Goal: Task Accomplishment & Management: Manage account settings

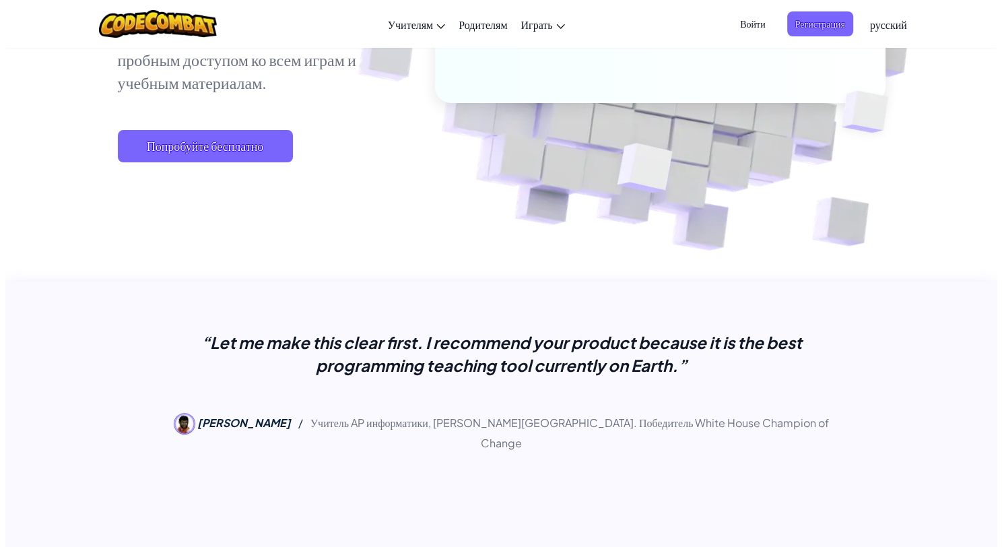
scroll to position [337, 0]
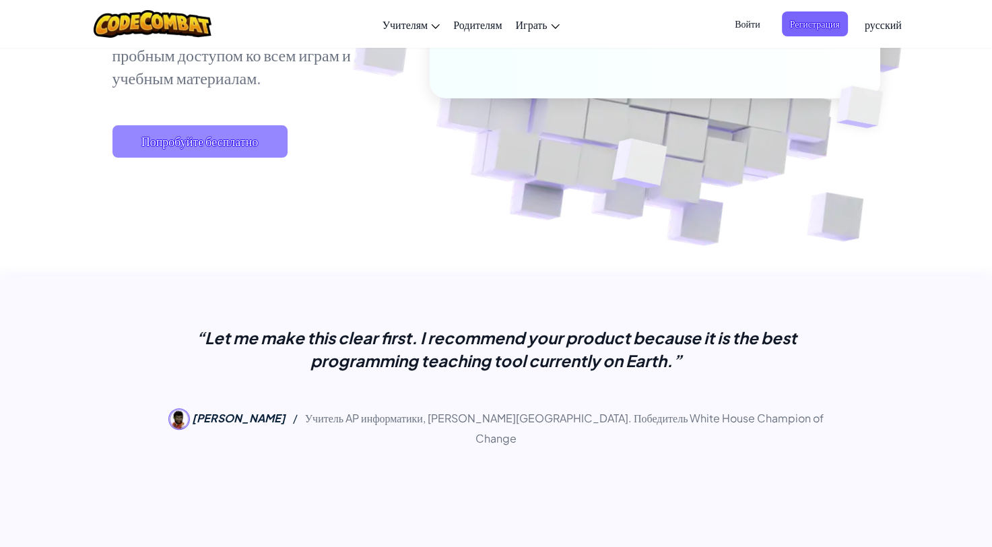
click at [226, 146] on span "Попробуйте бесплатно" at bounding box center [199, 141] width 175 height 32
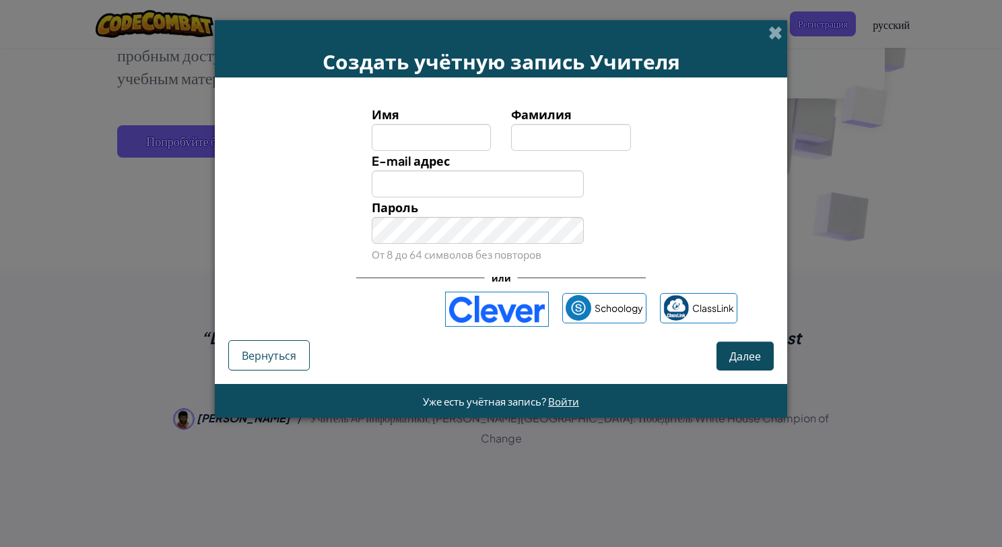
type input "[PERSON_NAME]"
type input "Медведева"
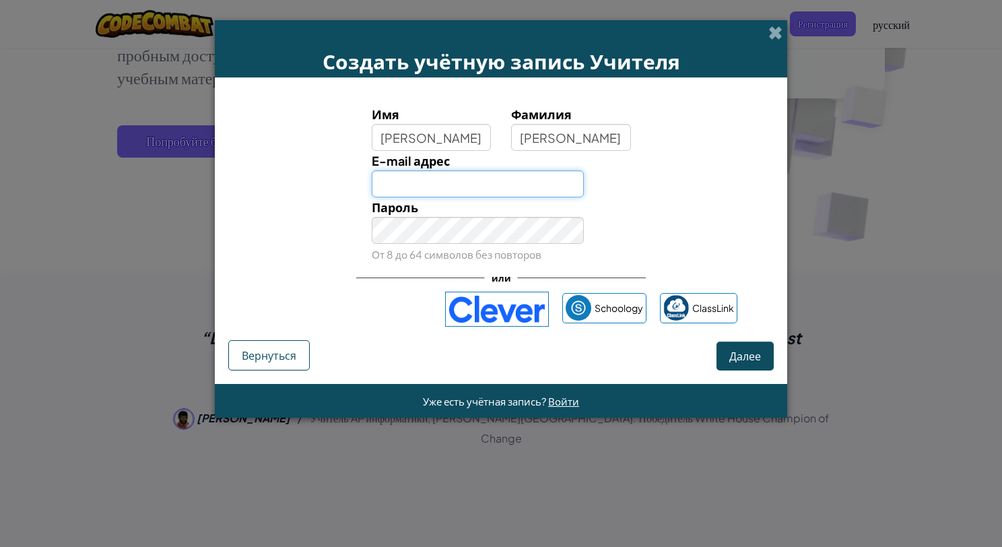
type input "[EMAIL_ADDRESS][DOMAIN_NAME]"
click at [545, 188] on input "E-mail адрес" at bounding box center [478, 183] width 213 height 27
type input "[EMAIL_ADDRESS][DOMAIN_NAME]"
click at [764, 360] on button "Далее" at bounding box center [744, 355] width 57 height 29
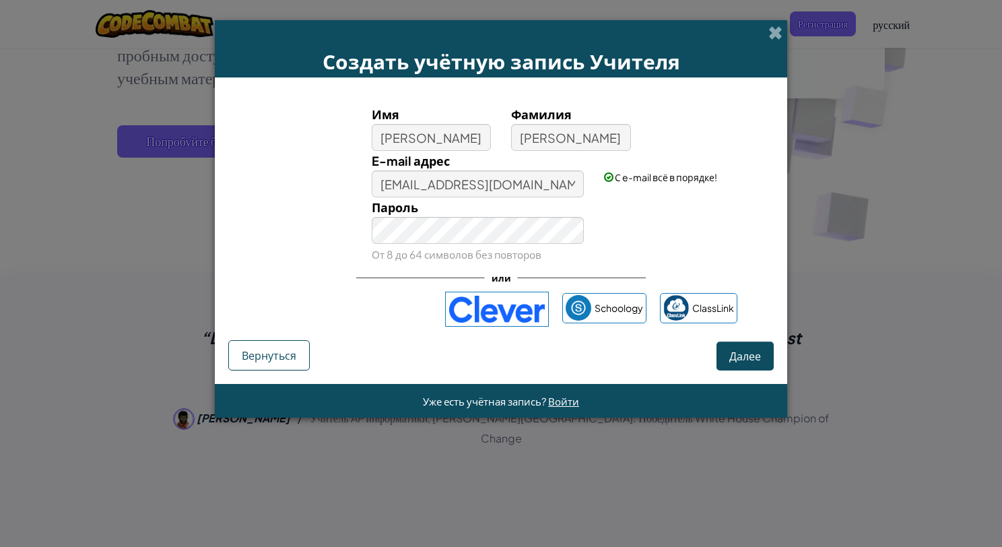
select select "United States"
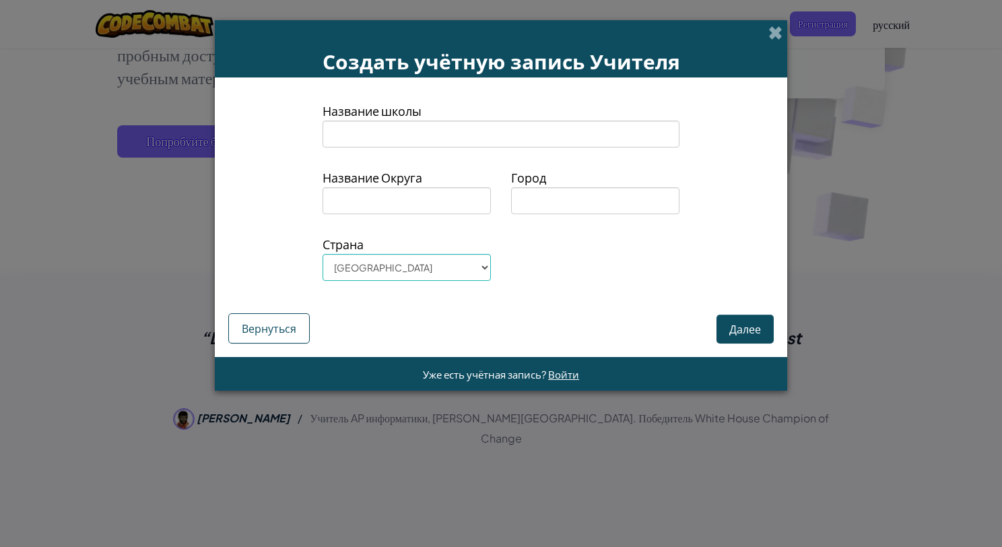
type input "Ь"
type input "MSM"
click at [534, 201] on input at bounding box center [595, 200] width 168 height 27
type input "V"
type input "[GEOGRAPHIC_DATA]"
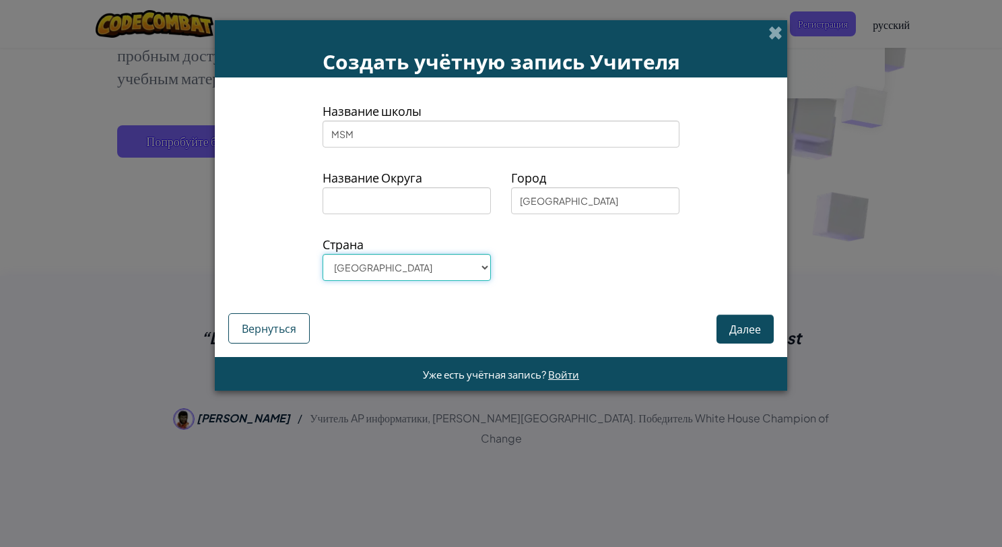
click at [479, 269] on select "Afghanistan Åland Islands Albania Algeria American Samoa Andorra Angola Anguill…" at bounding box center [406, 267] width 168 height 27
select select "Russian Federation"
click at [322, 254] on select "Afghanistan Åland Islands Albania Algeria American Samoa Andorra Angola Anguill…" at bounding box center [406, 267] width 168 height 27
click at [742, 323] on button "Далее" at bounding box center [744, 328] width 57 height 29
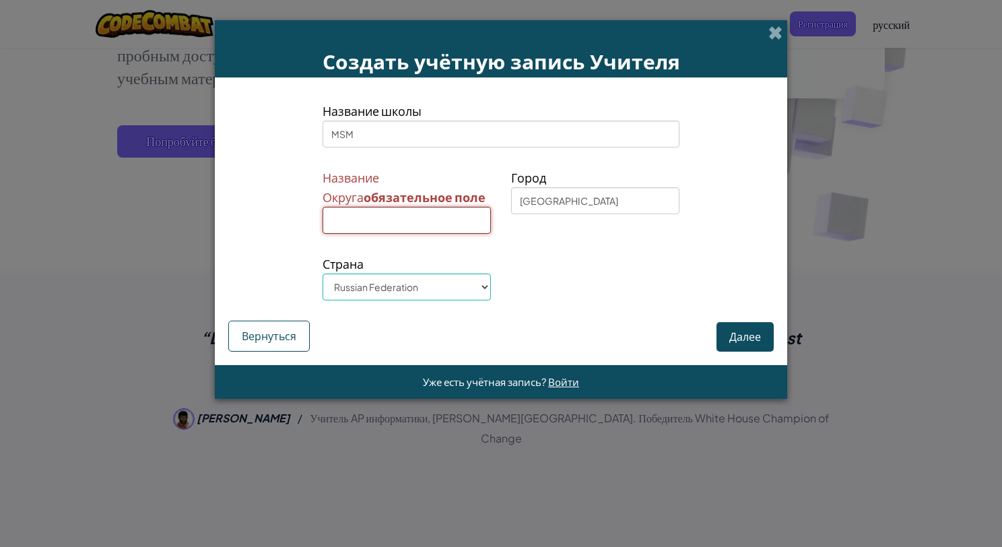
click at [454, 229] on input at bounding box center [406, 220] width 168 height 27
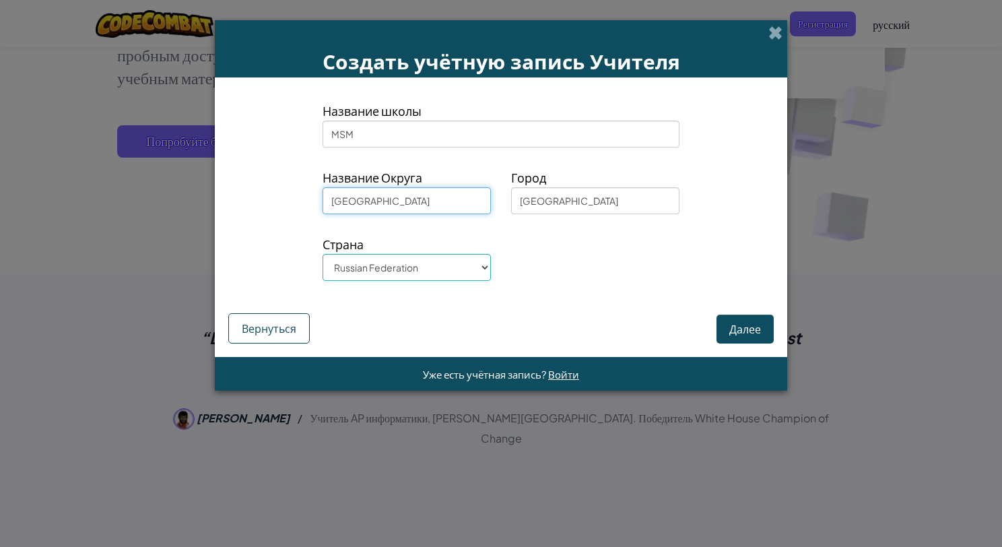
type input "[GEOGRAPHIC_DATA]"
click at [757, 333] on button "Далее" at bounding box center [744, 328] width 57 height 29
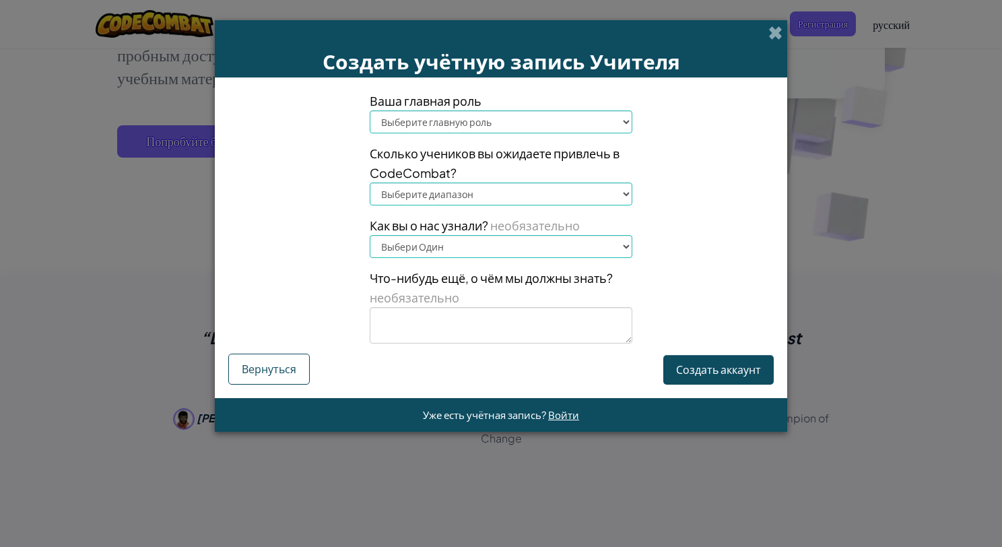
click at [447, 127] on select "Выберите главную роль Глава Родитель Технологический координатор Учитель Специа…" at bounding box center [501, 121] width 263 height 23
select select "Teacher"
click at [370, 110] on select "Выберите главную роль Глава Родитель Технологический координатор Учитель Специа…" at bounding box center [501, 121] width 263 height 23
click at [469, 199] on select "Выберите диапазон 1-10 11-50 51-100 101-200 201-500 501-1000 1000+" at bounding box center [501, 193] width 263 height 23
select select "1-10"
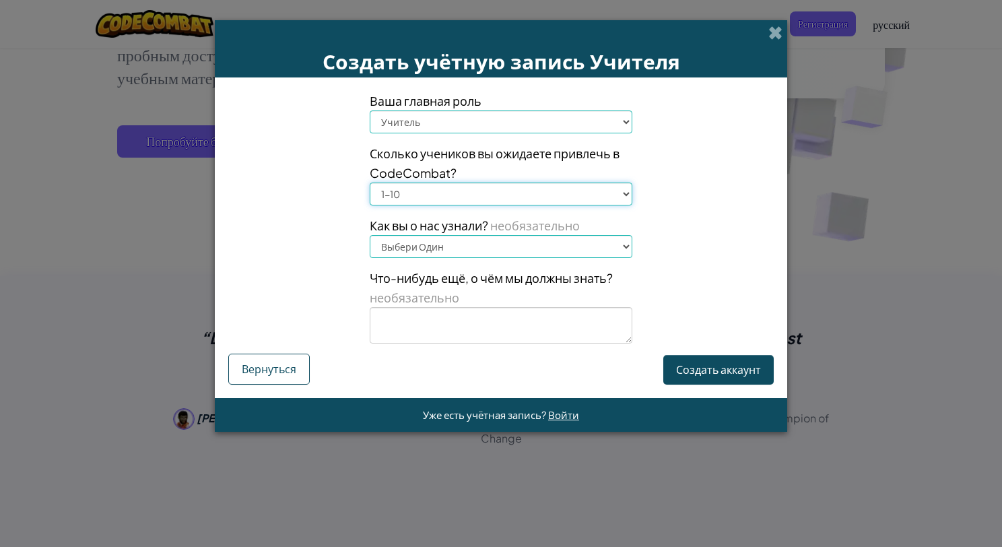
click at [370, 182] on select "Выберите диапазон 1-10 11-50 51-100 101-200 201-500 501-1000 1000+" at bounding box center [501, 193] width 263 height 23
click at [477, 256] on select "Выбери Один Конференция (например, ISTE) Code.org/Hour of Code Учитель Админист…" at bounding box center [501, 246] width 263 height 23
select select "Google"
click at [370, 235] on select "Выбери Один Конференция (например, ISTE) Code.org/Hour of Code Учитель Админист…" at bounding box center [501, 246] width 263 height 23
click at [707, 369] on button "Создать аккаунт" at bounding box center [718, 369] width 110 height 29
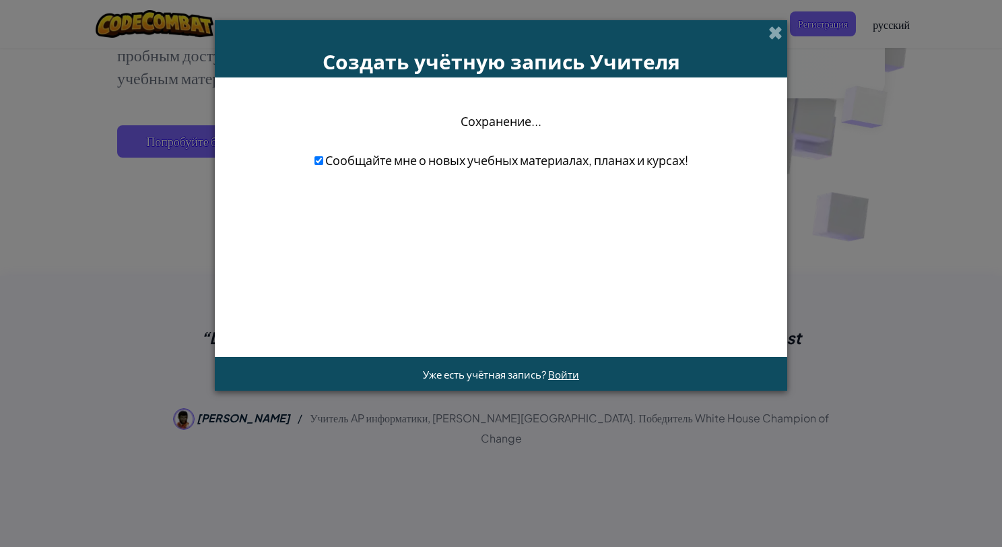
scroll to position [0, 0]
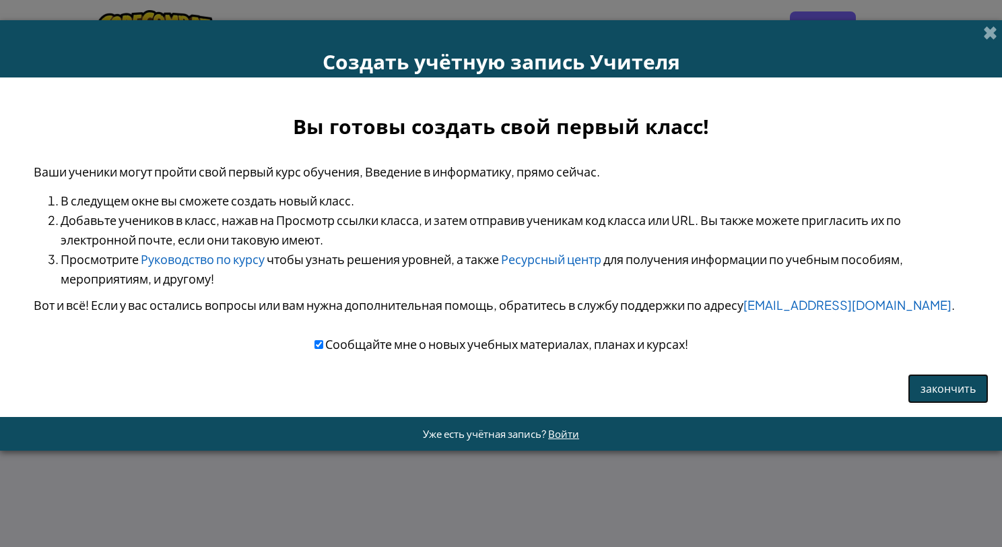
click at [948, 390] on button "закончить" at bounding box center [947, 388] width 81 height 29
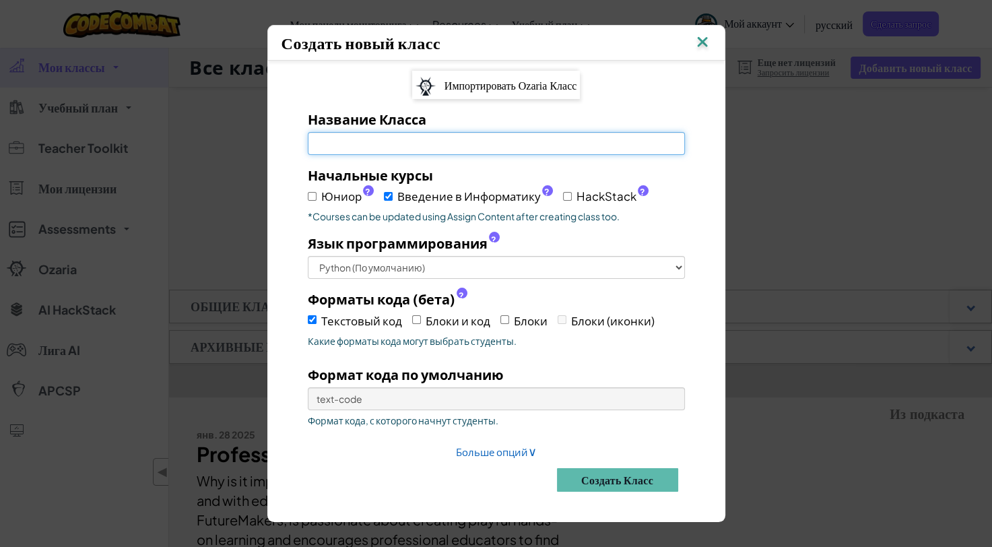
click at [499, 137] on input "Название Класса Обязательное поле" at bounding box center [496, 143] width 377 height 23
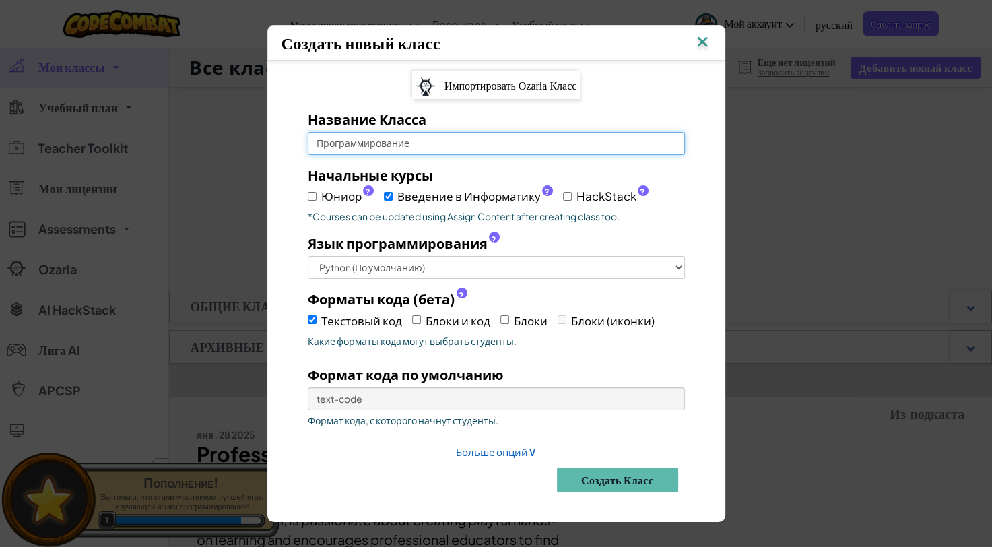
type input "Программирование"
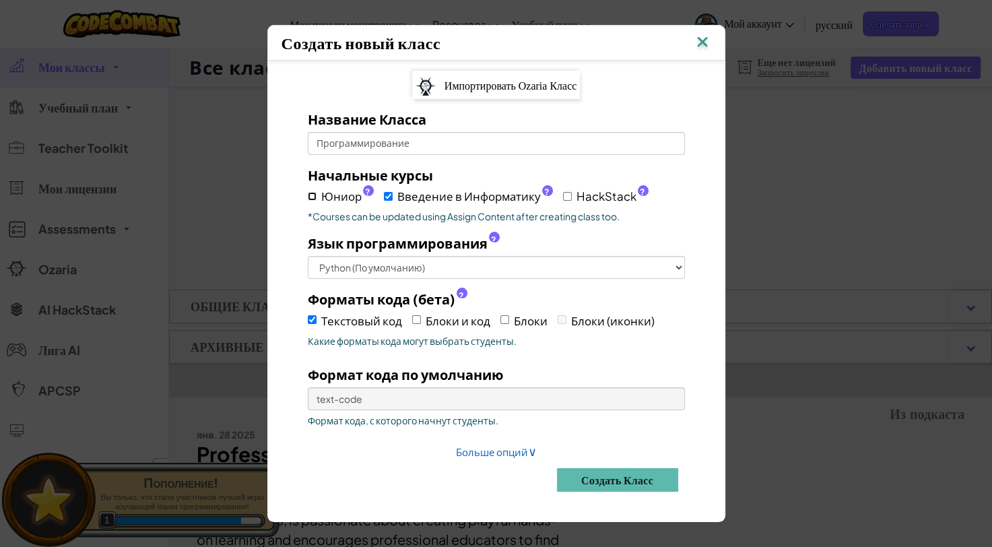
click at [311, 196] on input "Юниор ?" at bounding box center [312, 196] width 9 height 9
checkbox input "true"
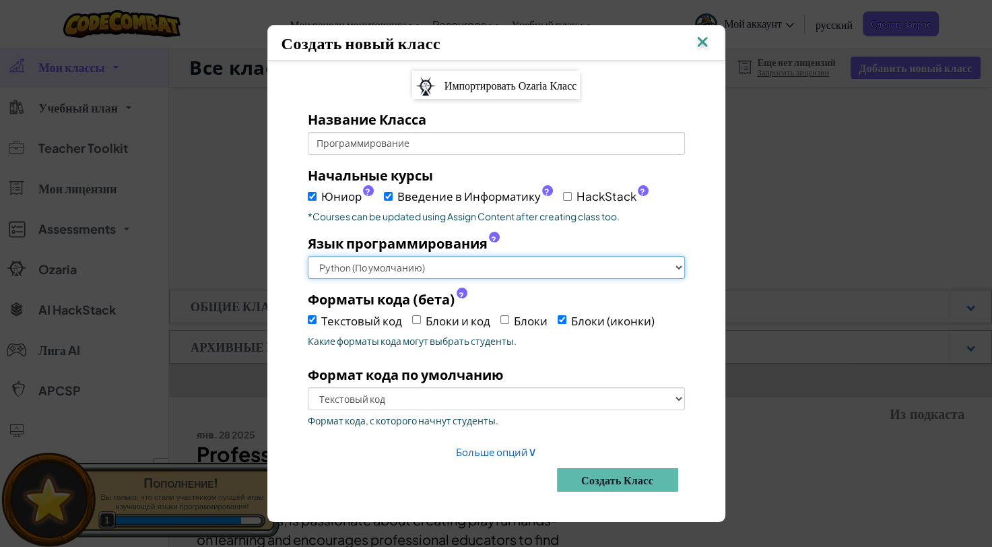
click at [574, 273] on select "Python (По умолчанию) JavaScript C++ Java (Экспериментальный)" at bounding box center [496, 267] width 377 height 23
click at [574, 272] on select "Python (По умолчанию) JavaScript C++ Java (Экспериментальный)" at bounding box center [496, 267] width 377 height 23
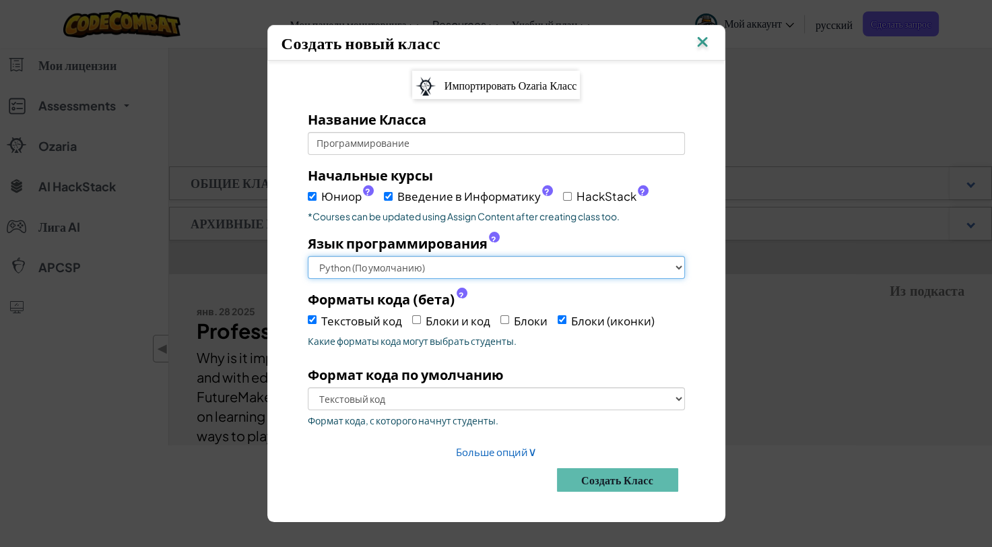
scroll to position [135, 0]
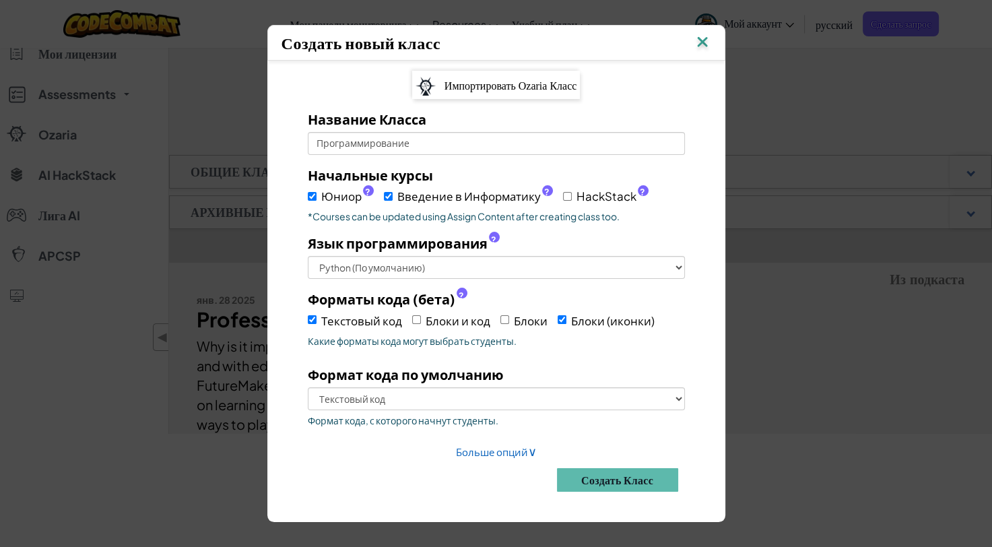
click at [434, 317] on span "Блоки и код" at bounding box center [457, 320] width 65 height 15
click at [421, 317] on input "Блоки и код" at bounding box center [416, 319] width 9 height 9
checkbox input "true"
click at [343, 318] on span "Текстовый код" at bounding box center [361, 320] width 81 height 15
click at [316, 318] on input "Текстовый код" at bounding box center [312, 319] width 9 height 9
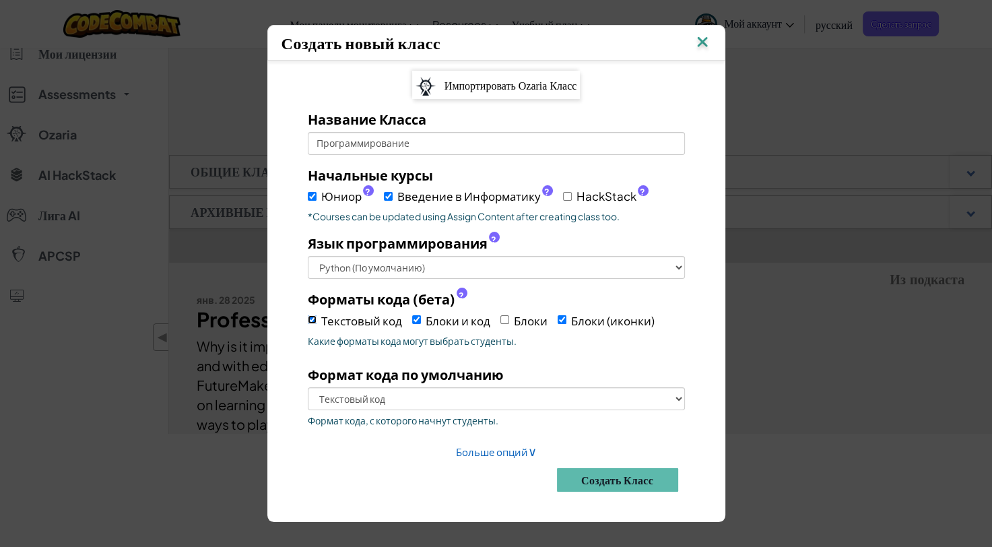
checkbox input "false"
select select
click at [350, 323] on span "Текстовый код" at bounding box center [361, 320] width 81 height 15
click at [316, 323] on input "Текстовый код" at bounding box center [312, 319] width 9 height 9
checkbox input "true"
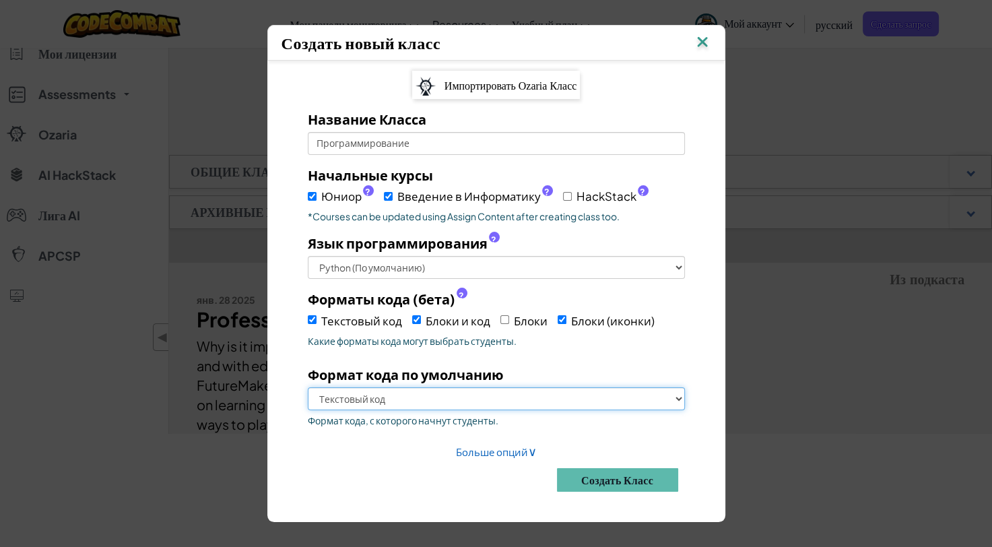
click at [507, 401] on select "Текстовый код Блоки и код Блоки (иконки)" at bounding box center [496, 398] width 377 height 23
select select "blocks-and-code"
click at [308, 387] on select "Текстовый код Блоки и код Блоки (иконки)" at bounding box center [496, 398] width 377 height 23
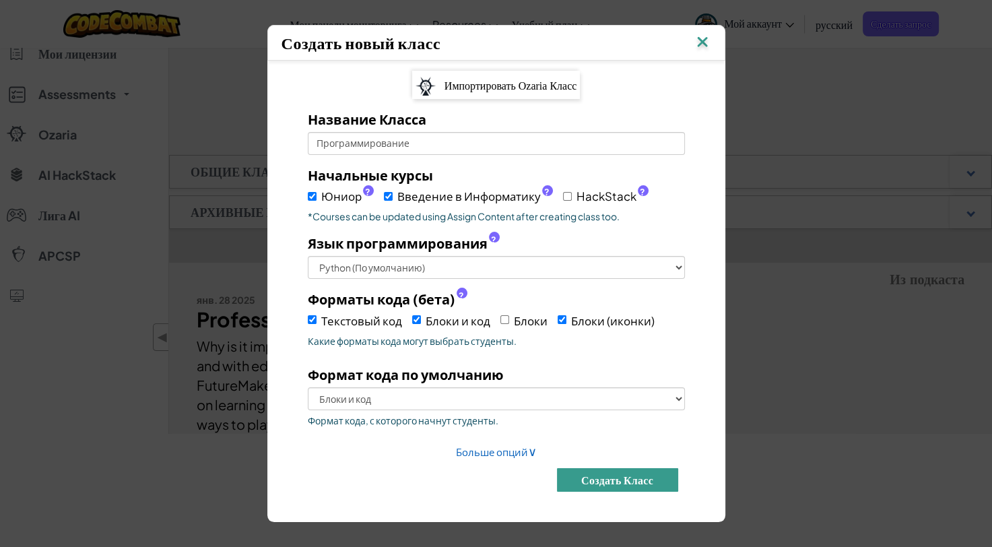
click at [630, 483] on button "Создать класс" at bounding box center [617, 480] width 121 height 24
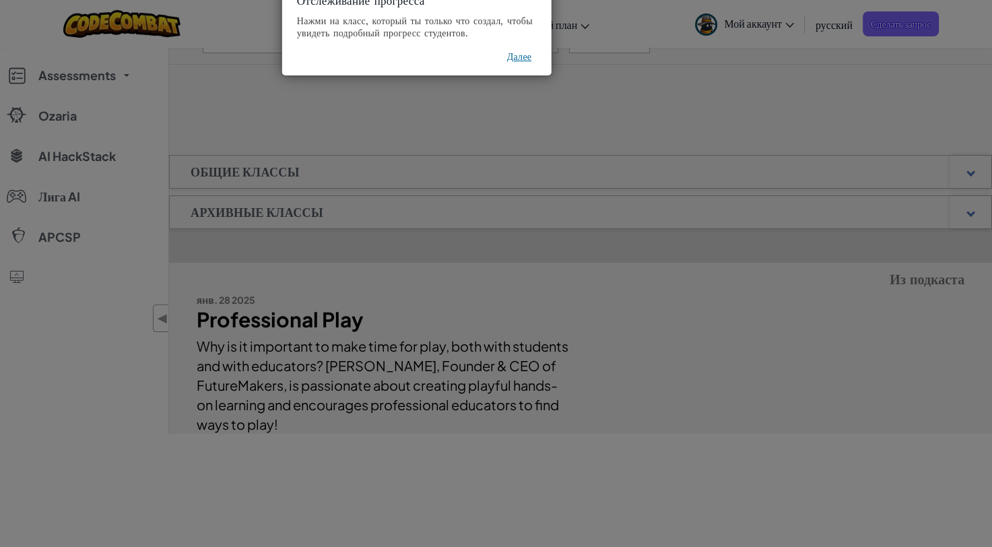
scroll to position [132, 0]
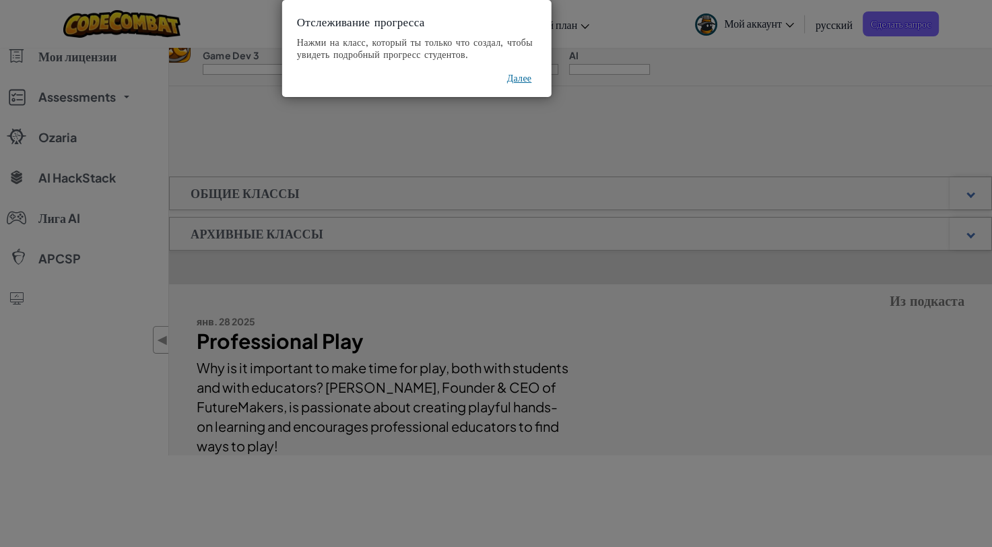
click at [528, 79] on button "Далее" at bounding box center [519, 77] width 25 height 13
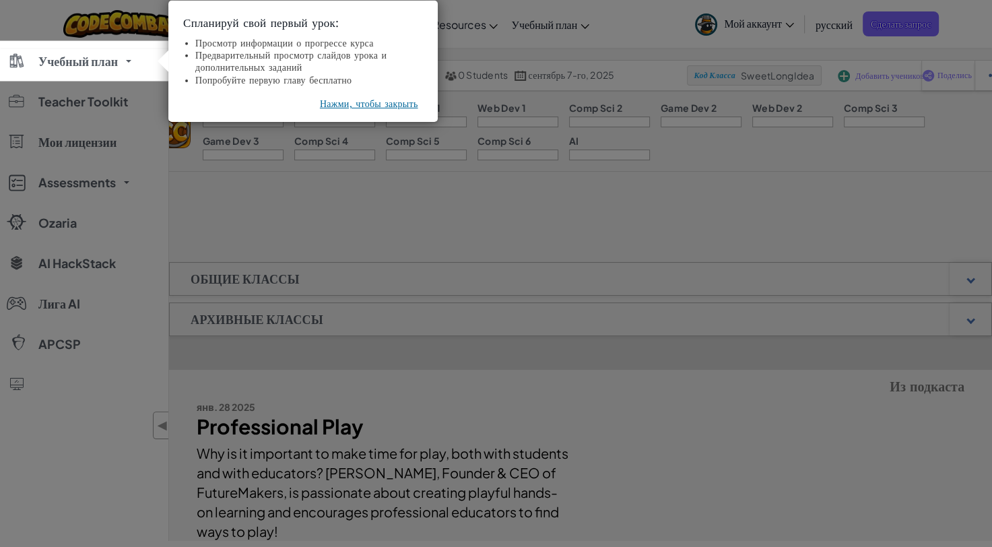
click at [381, 104] on button "Нажми, чтобы закрыть" at bounding box center [369, 103] width 98 height 13
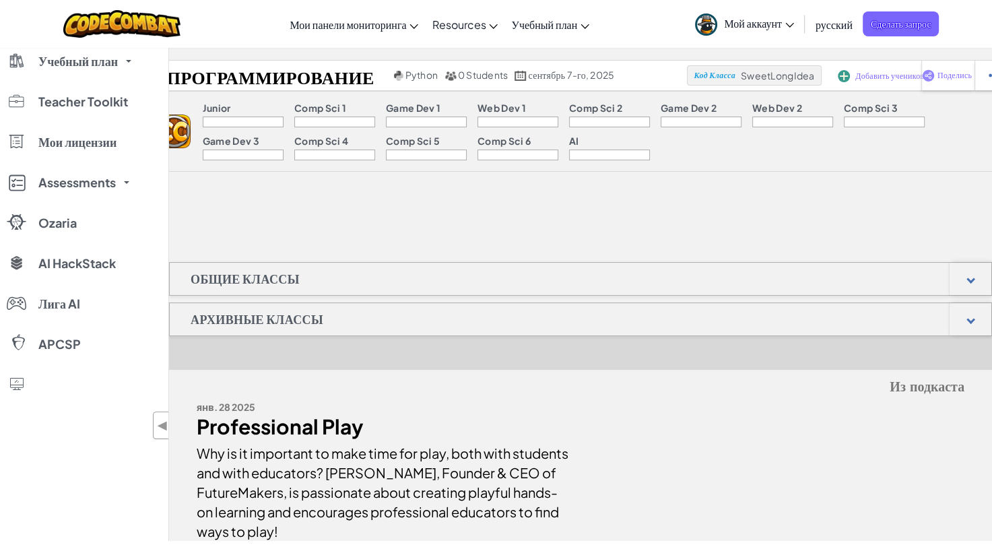
click at [256, 116] on div at bounding box center [243, 121] width 81 height 11
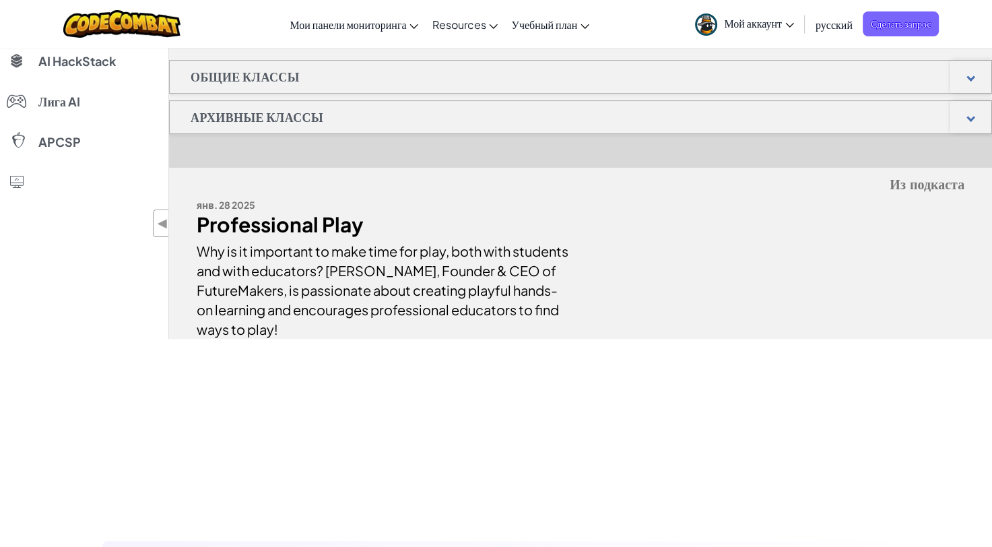
scroll to position [0, 0]
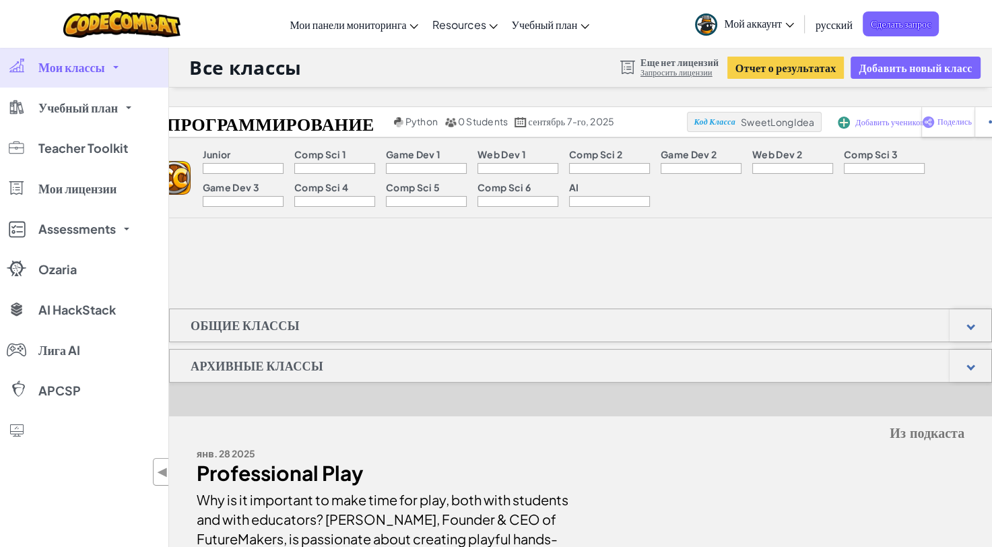
click at [547, 173] on div at bounding box center [517, 168] width 81 height 11
click at [421, 167] on div at bounding box center [426, 168] width 81 height 11
click at [80, 72] on span "Мои классы" at bounding box center [71, 67] width 67 height 12
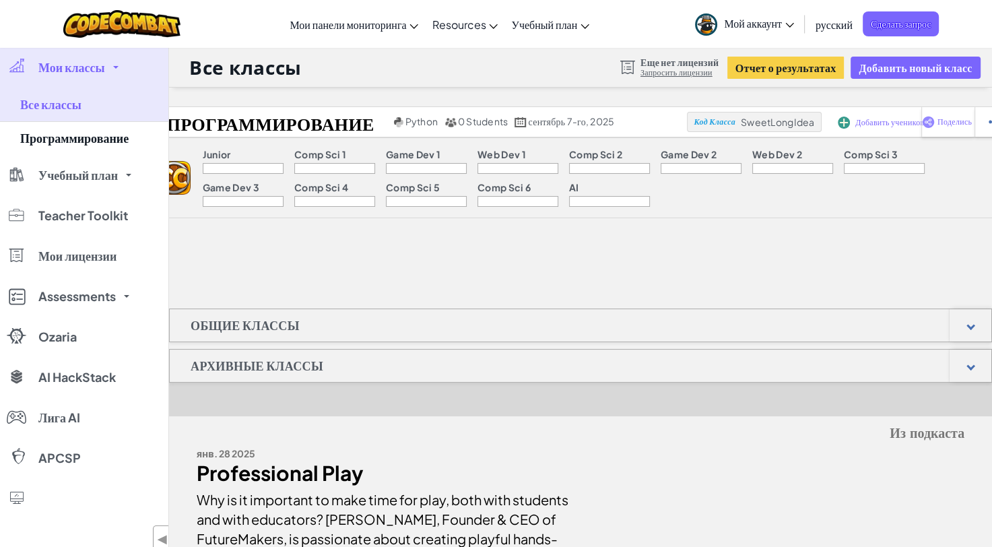
click at [81, 72] on span "Мои классы" at bounding box center [71, 67] width 67 height 12
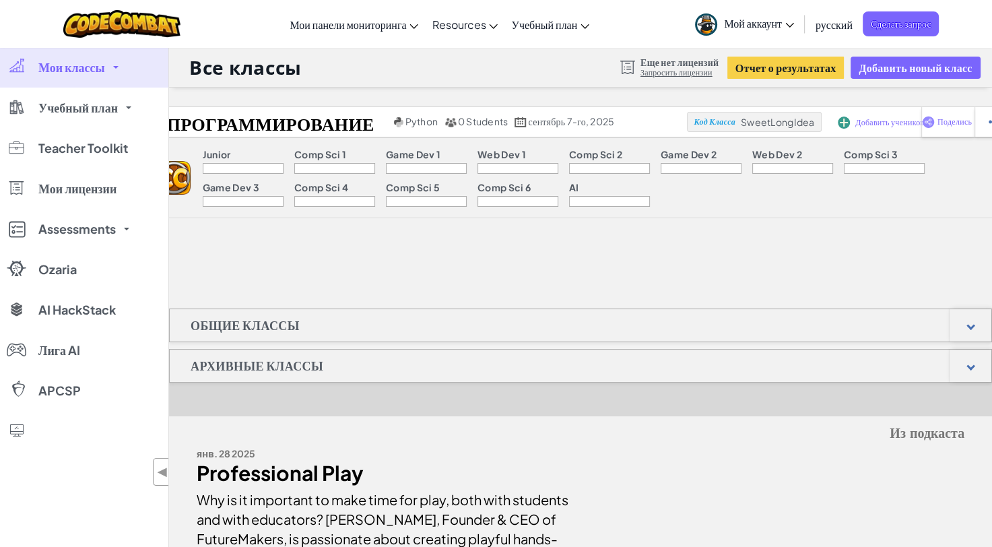
click at [81, 72] on span "Мои классы" at bounding box center [71, 67] width 67 height 12
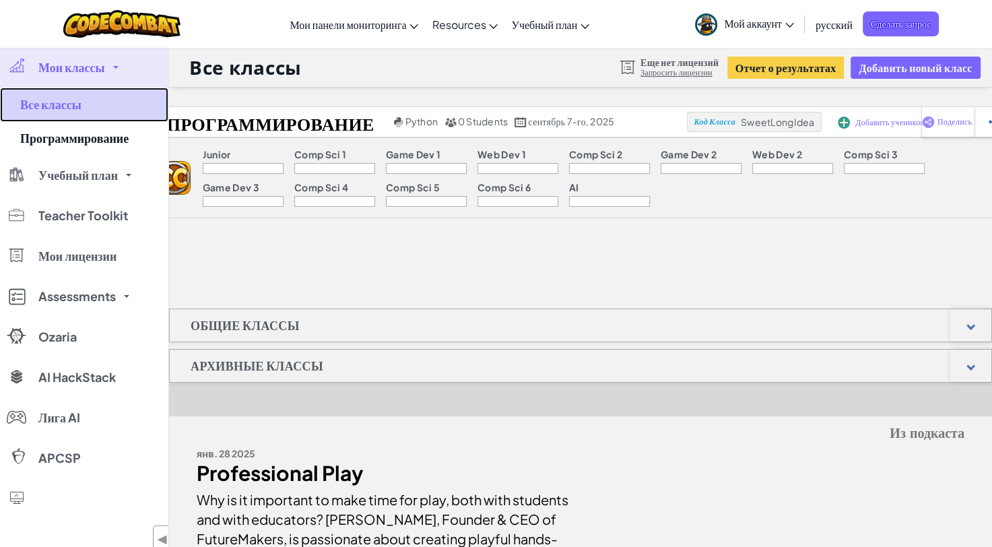
click at [81, 110] on link "Все классы" at bounding box center [84, 105] width 168 height 34
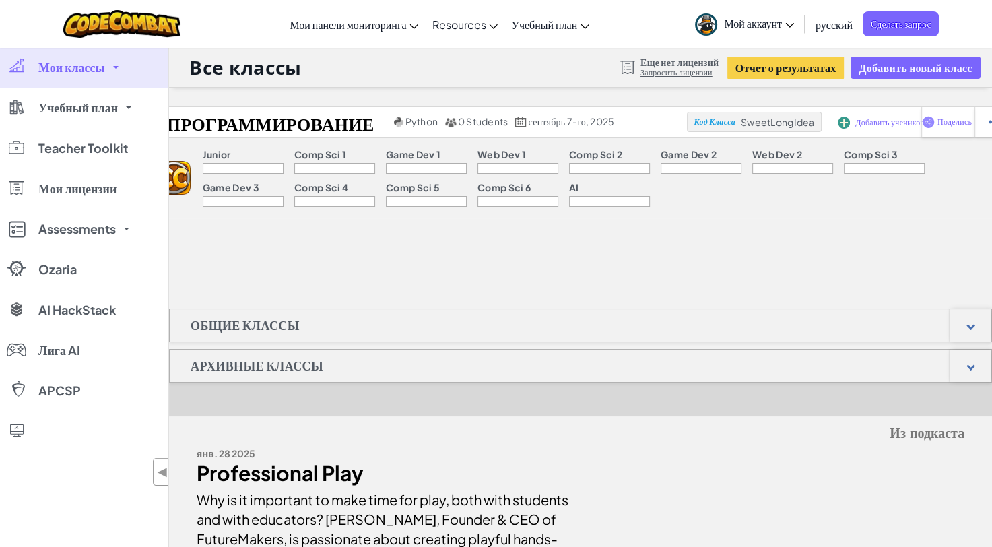
click at [261, 175] on div "Junior Comp Sci 1 Game Dev 1 Web Dev 1 Comp Sci 2 Game Dev 2 Web Dev 2 Comp Sci…" at bounding box center [602, 177] width 823 height 79
click at [226, 155] on p "Junior" at bounding box center [217, 154] width 28 height 11
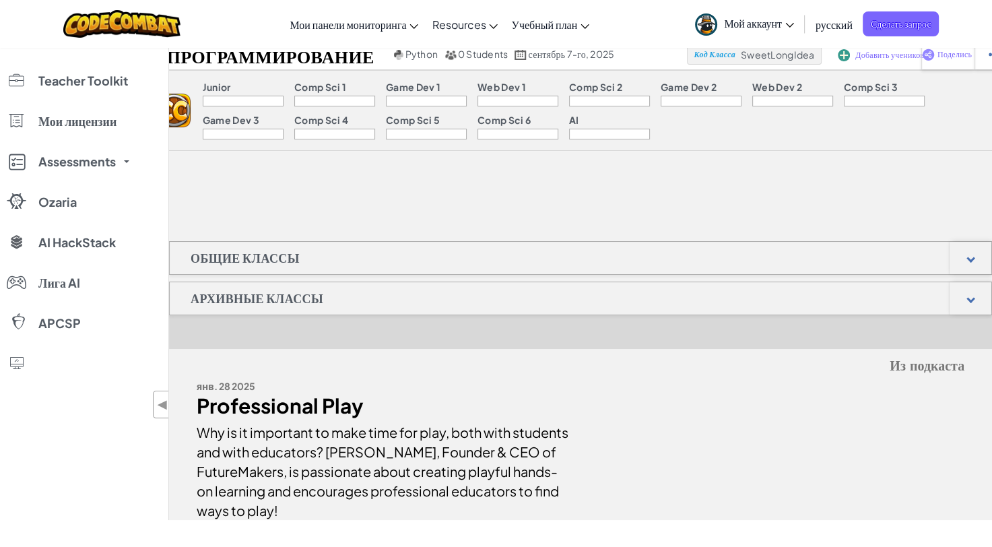
scroll to position [135, 0]
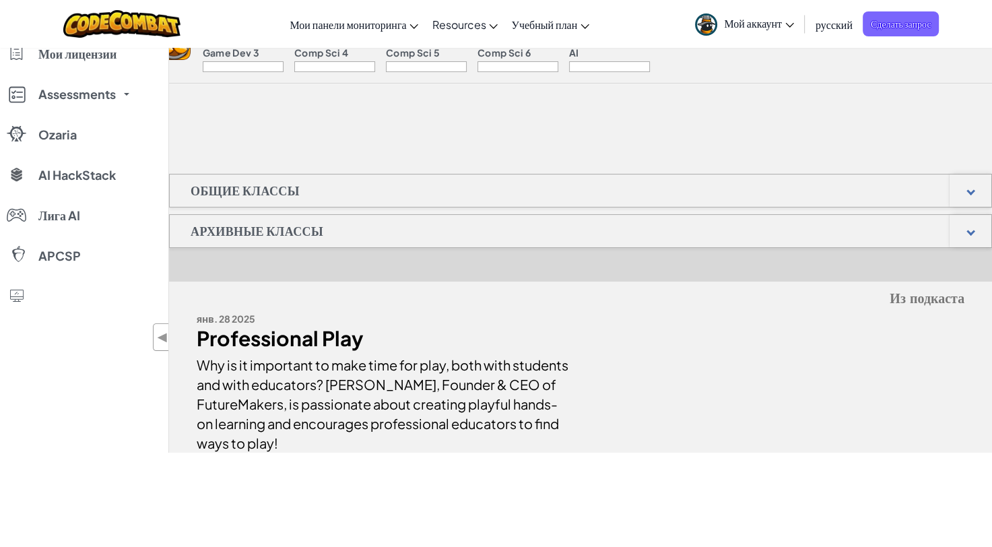
click at [372, 184] on div "Общие классы" at bounding box center [580, 191] width 823 height 34
click at [972, 186] on div at bounding box center [970, 190] width 42 height 32
click at [973, 191] on div at bounding box center [970, 190] width 9 height 9
click at [973, 196] on div at bounding box center [970, 190] width 42 height 32
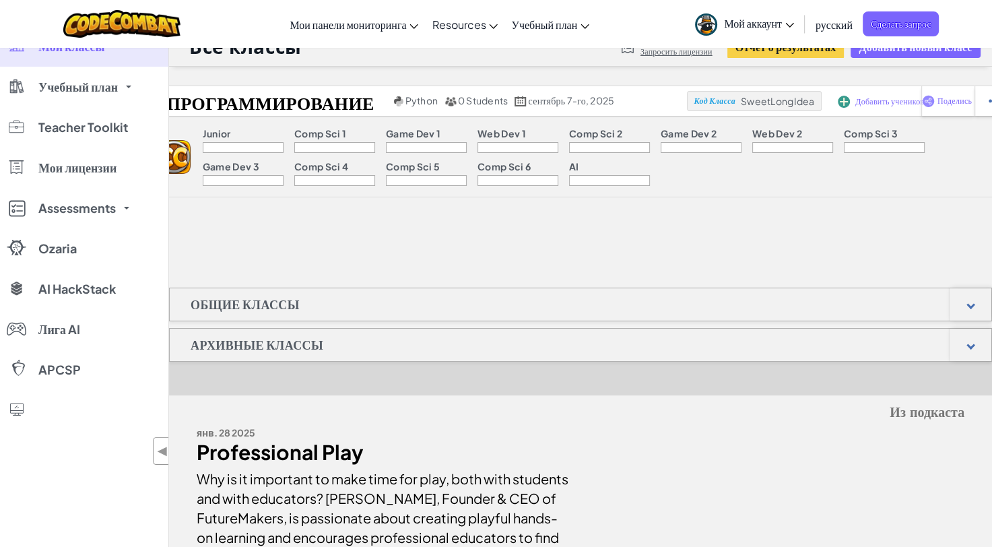
scroll to position [0, 0]
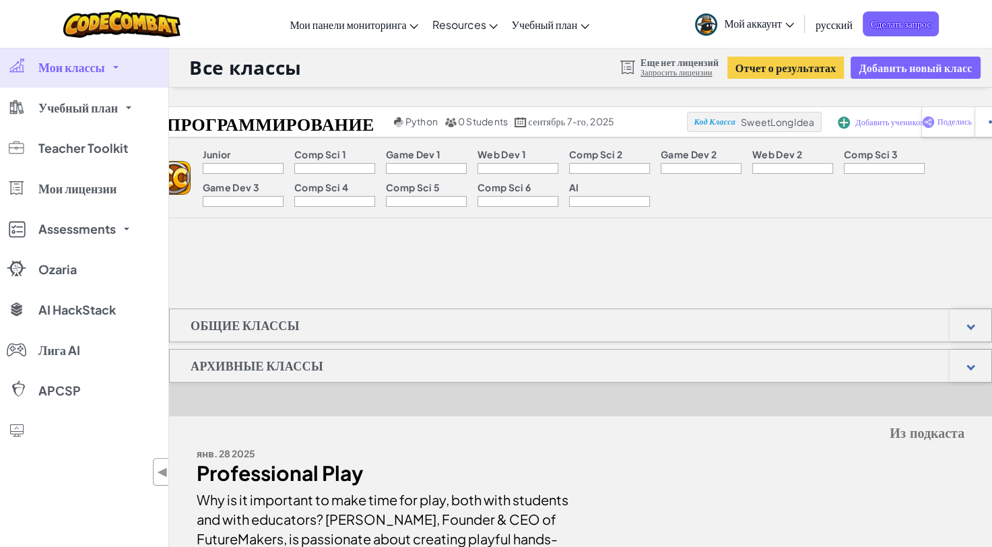
click at [233, 159] on div "Junior" at bounding box center [243, 156] width 81 height 14
click at [195, 167] on div "Junior Comp Sci 1 Game Dev 1 Web Dev 1 Comp Sci 2 Game Dev 2 Web Dev 2 Comp Sci…" at bounding box center [602, 177] width 823 height 79
click at [346, 168] on div at bounding box center [334, 168] width 81 height 11
click at [458, 171] on div at bounding box center [426, 168] width 81 height 11
click at [541, 170] on div at bounding box center [517, 168] width 81 height 11
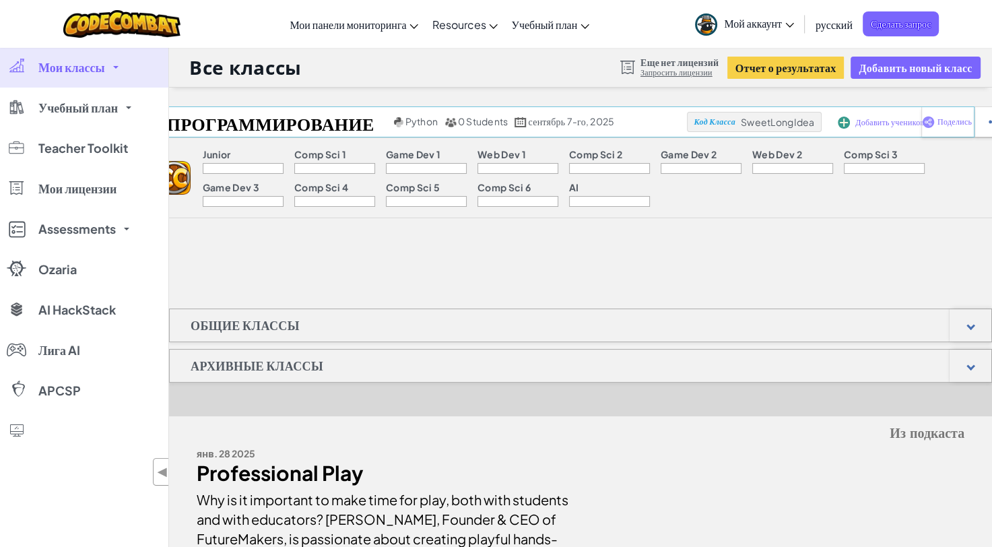
click at [731, 114] on div "Код Класса SweetLongIdea" at bounding box center [754, 122] width 135 height 20
click at [738, 125] on div "Код Класса SweetLongIdea" at bounding box center [754, 122] width 135 height 20
drag, startPoint x: 742, startPoint y: 120, endPoint x: 819, endPoint y: 121, distance: 76.7
click at [819, 121] on div "Код Класса SweetLongIdea" at bounding box center [754, 122] width 135 height 20
click at [832, 227] on div "Программирование Python 0 Students сентябрь 7-го, 2025 Код Класса SweetLongIdea…" at bounding box center [580, 173] width 823 height 135
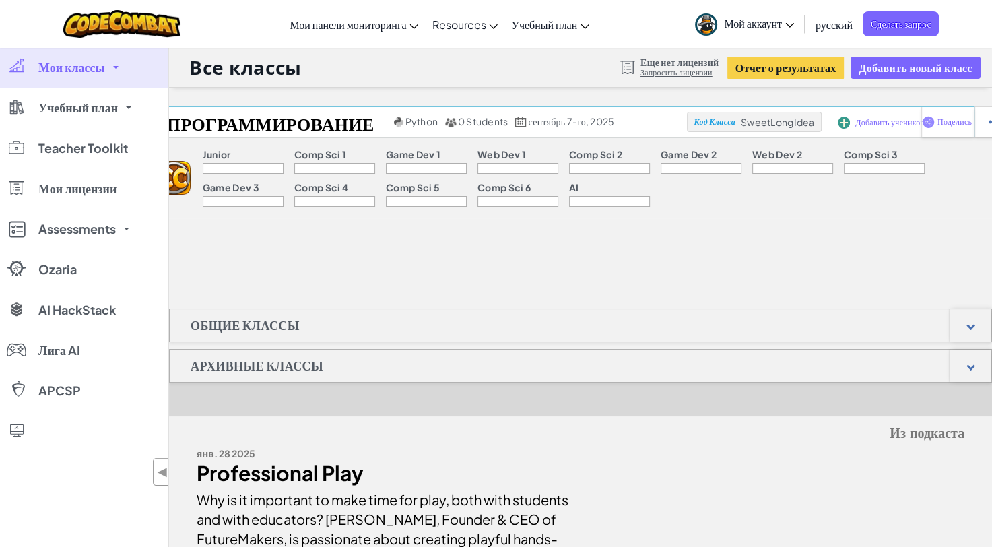
click at [798, 128] on div "Код Класса SweetLongIdea" at bounding box center [754, 122] width 135 height 20
drag, startPoint x: 798, startPoint y: 127, endPoint x: 805, endPoint y: 125, distance: 7.0
click at [805, 125] on span "SweetLongIdea" at bounding box center [776, 122] width 73 height 12
click at [878, 127] on div "Добавить учеников" at bounding box center [868, 121] width 66 height 31
click at [848, 125] on img at bounding box center [843, 122] width 12 height 12
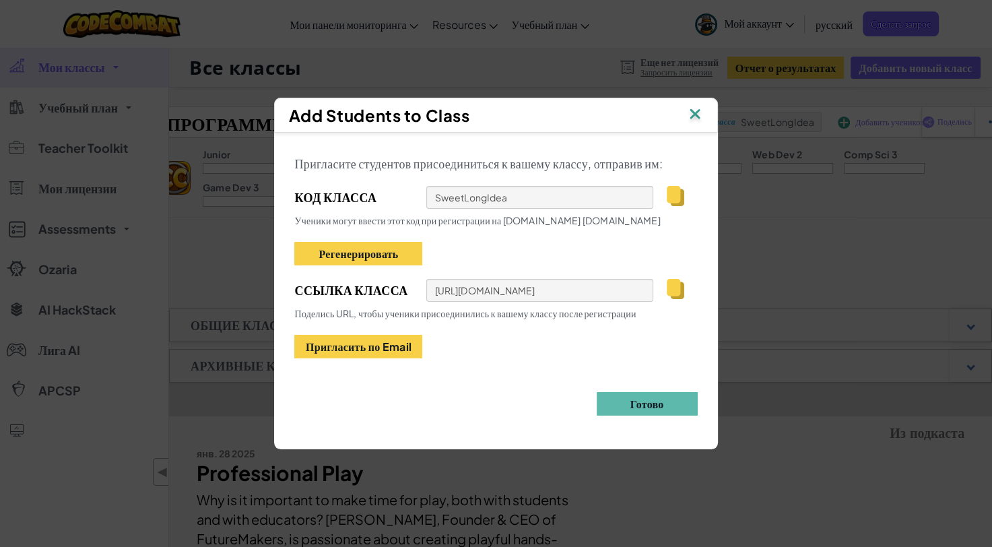
click at [677, 293] on img at bounding box center [674, 289] width 17 height 20
click at [661, 393] on button "Готово" at bounding box center [646, 404] width 101 height 24
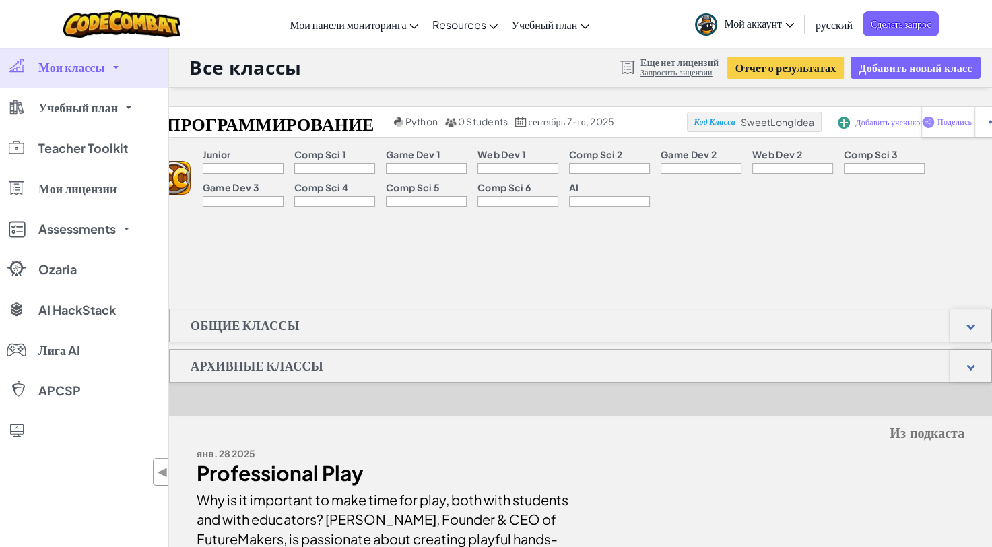
click at [813, 260] on div "Программирование Python 0 Students сентябрь 7-го, 2025 Код Класса SweetLongIdea…" at bounding box center [580, 346] width 823 height 481
click at [232, 178] on div "Junior Comp Sci 1 Game Dev 1 Web Dev 1 Comp Sci 2 Game Dev 2 Web Dev 2 Comp Sci…" at bounding box center [602, 177] width 823 height 79
click at [337, 239] on div "Программирование Python 0 Students сентябрь 7-го, 2025 Код Класса SweetLongIdea…" at bounding box center [580, 173] width 823 height 135
click at [202, 66] on h1 "Все классы" at bounding box center [245, 68] width 112 height 26
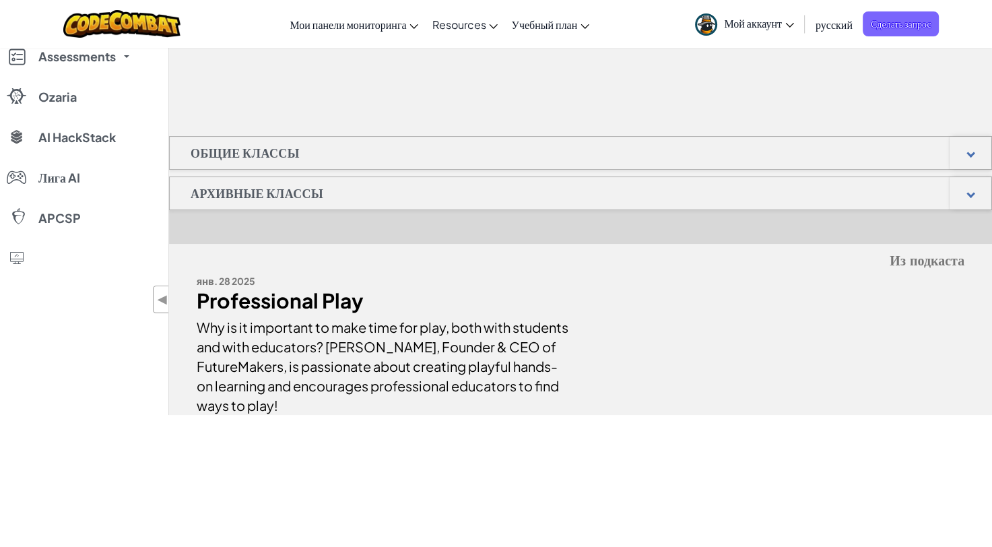
scroll to position [202, 0]
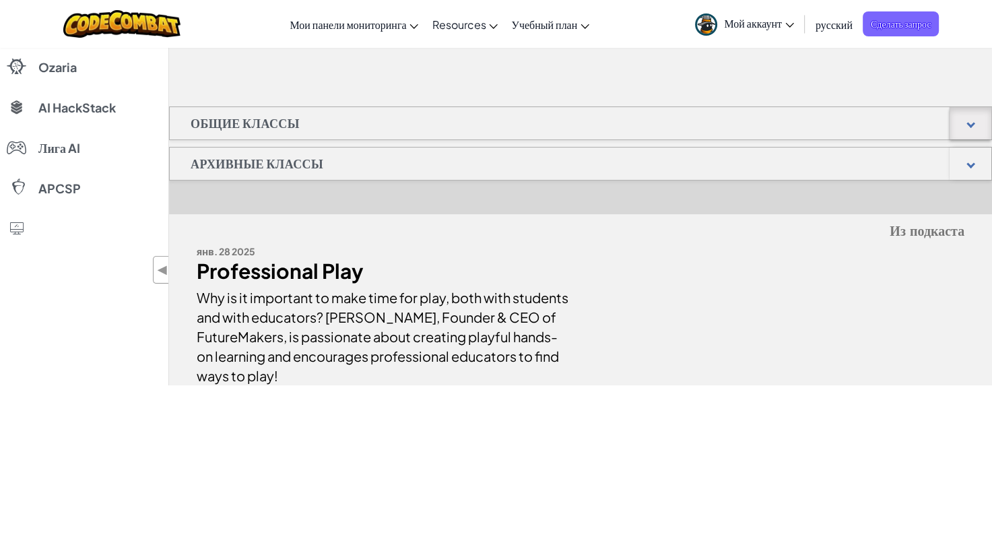
click at [968, 124] on div at bounding box center [970, 123] width 9 height 9
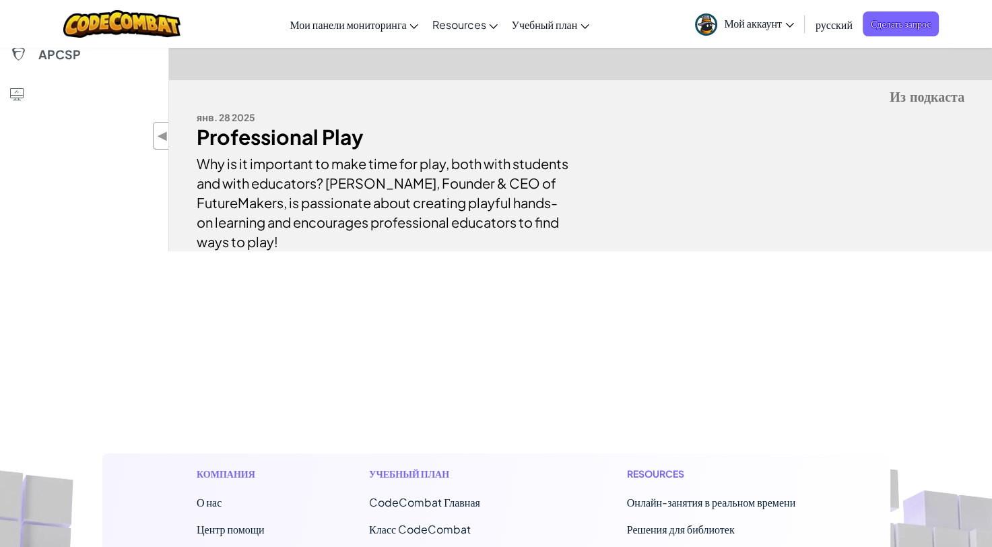
scroll to position [0, 0]
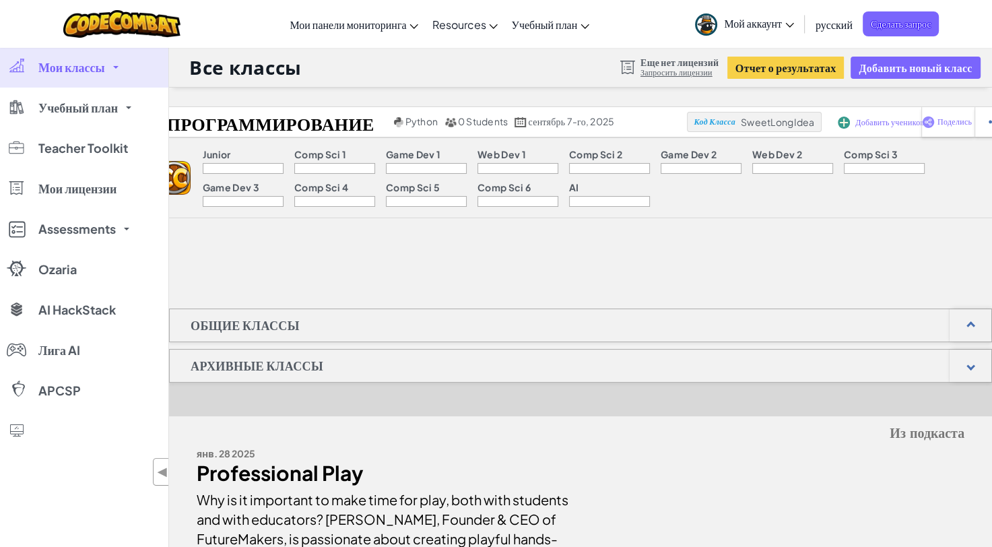
click at [332, 162] on div "Comp Sci 1" at bounding box center [334, 156] width 81 height 14
click at [334, 167] on div at bounding box center [334, 168] width 81 height 11
click at [323, 171] on div at bounding box center [334, 168] width 81 height 11
click at [738, 130] on div "Код Класса SweetLongIdea" at bounding box center [754, 122] width 135 height 20
click at [986, 120] on div at bounding box center [994, 122] width 40 height 30
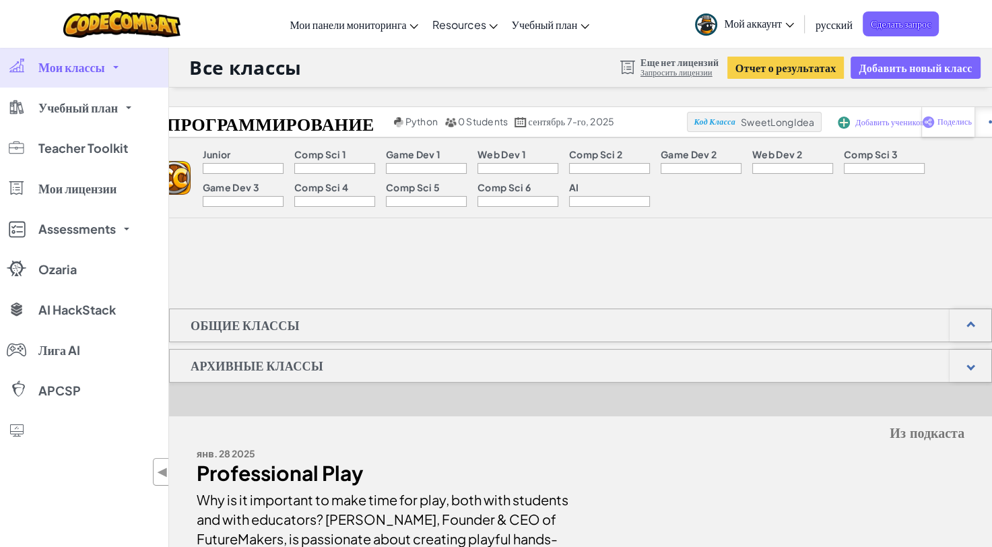
select select "blocks-and-code"
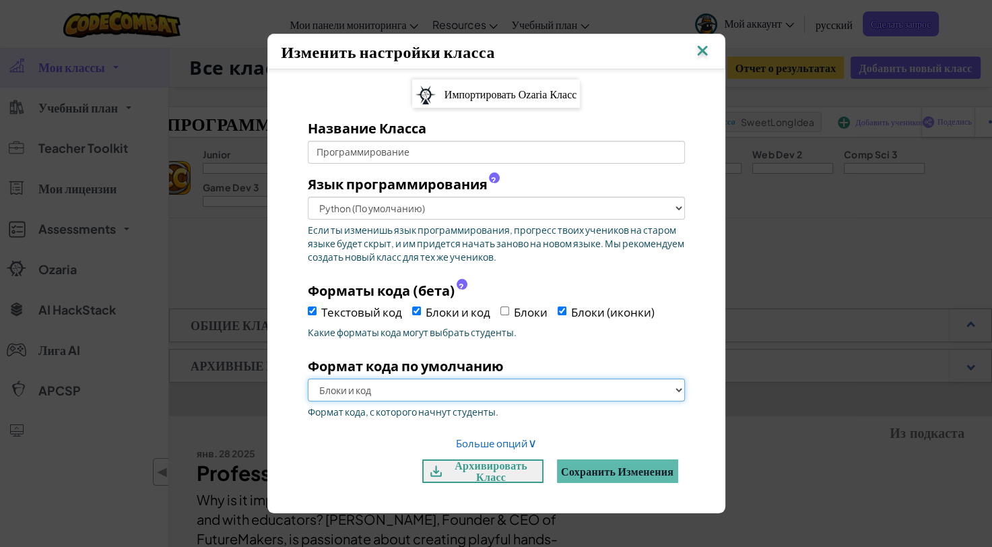
click at [642, 387] on select "Текстовый код Блоки и код Блоки (иконки)" at bounding box center [496, 389] width 377 height 23
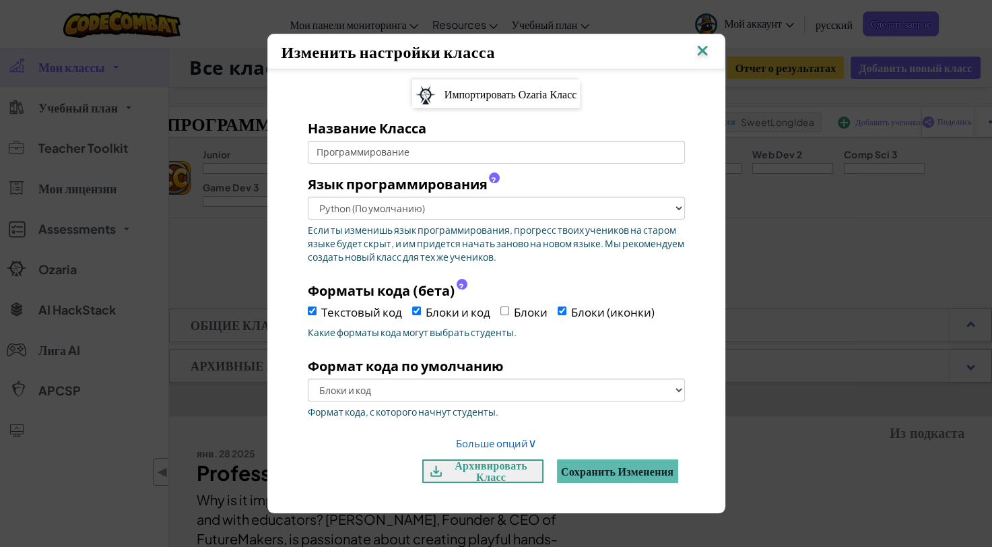
click at [703, 57] on img at bounding box center [702, 52] width 18 height 20
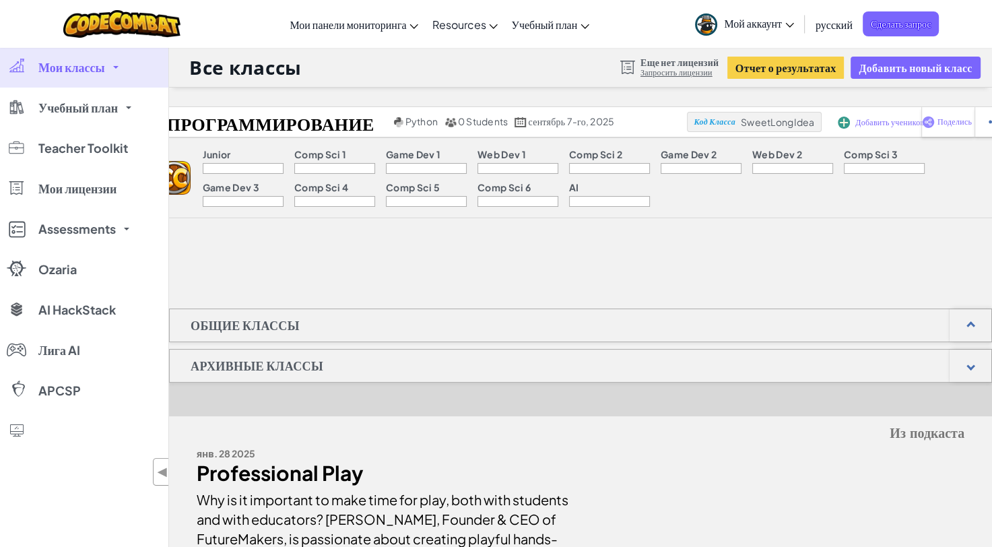
click at [108, 67] on link "Мои классы" at bounding box center [84, 67] width 168 height 40
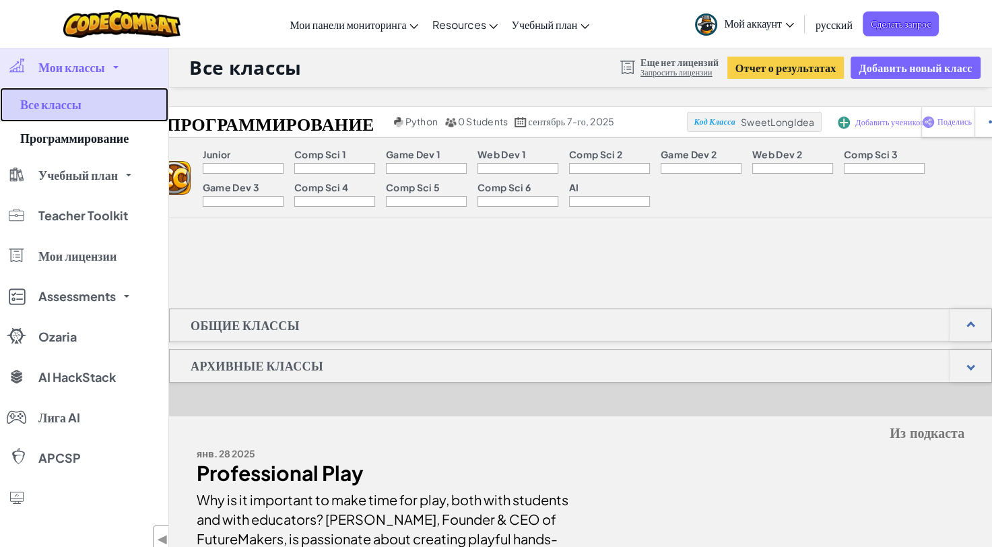
click at [66, 102] on link "Все классы" at bounding box center [84, 105] width 168 height 34
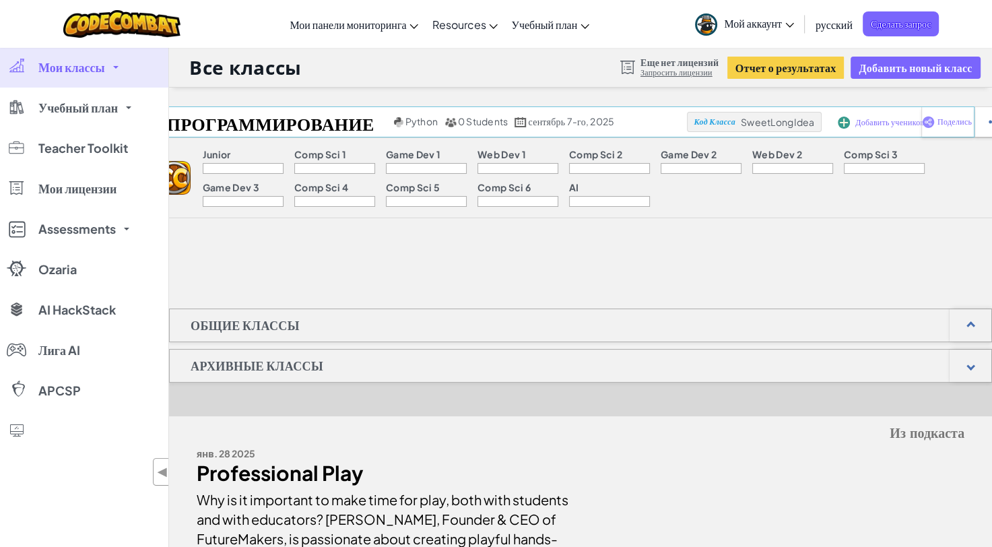
click at [757, 123] on span "SweetLongIdea" at bounding box center [776, 122] width 73 height 12
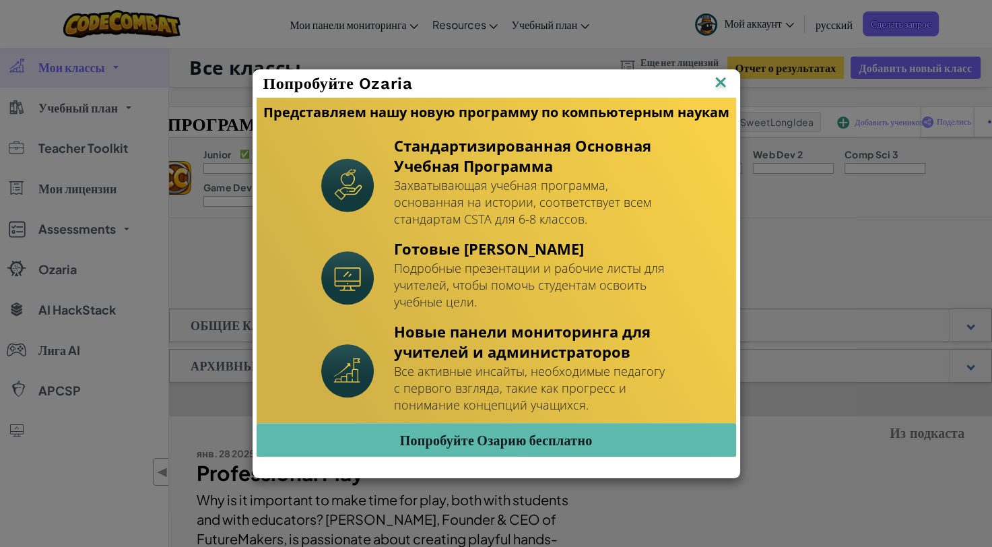
click at [646, 188] on p "Захватывающая учебная программа, основанная на истории, соответствует всем стан…" at bounding box center [532, 202] width 277 height 50
click at [575, 148] on h4 "Стандартизированная Основная Учебная Программа" at bounding box center [532, 155] width 277 height 40
click at [720, 81] on img at bounding box center [721, 83] width 18 height 20
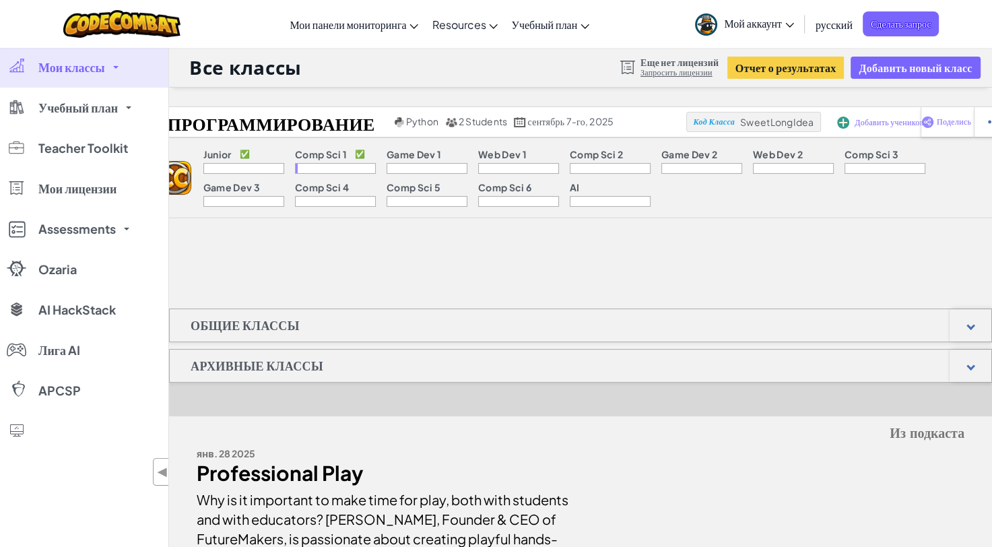
click at [797, 261] on div "Программирование Python 2 Students сентябрь 7-го, 2025 Код Класса SweetLongIdea…" at bounding box center [580, 346] width 823 height 481
click at [308, 162] on div "Comp Sci 1 ✅" at bounding box center [335, 156] width 81 height 14
drag, startPoint x: 320, startPoint y: 159, endPoint x: 332, endPoint y: 158, distance: 11.5
click at [332, 158] on div "Comp Sci 1 ✅" at bounding box center [335, 156] width 81 height 14
click at [360, 158] on p "✅" at bounding box center [360, 154] width 10 height 11
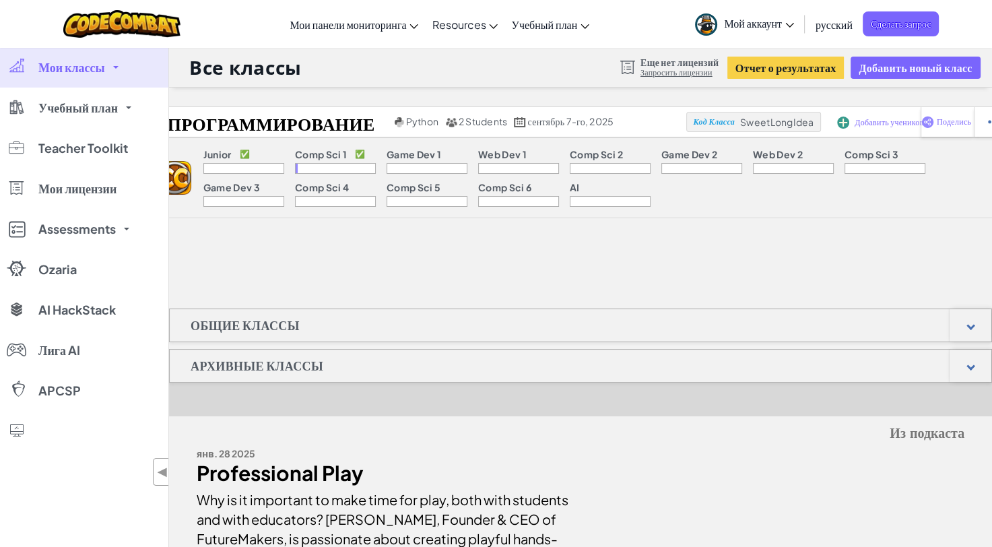
click at [361, 154] on p "✅" at bounding box center [360, 154] width 10 height 11
click at [244, 152] on p "✅" at bounding box center [245, 154] width 10 height 11
drag, startPoint x: 327, startPoint y: 148, endPoint x: 429, endPoint y: 169, distance: 104.4
click at [423, 167] on div "Junior ✅ Comp Sci 1 ✅ Game Dev 1 Web Dev 1 Comp Sci 2 Game Dev 2 Web Dev 2 Comp…" at bounding box center [602, 177] width 822 height 79
click at [432, 257] on div "Программирование Python 2 Students сентябрь 7-го, 2025 Код Класса SweetLongIdea…" at bounding box center [580, 346] width 823 height 481
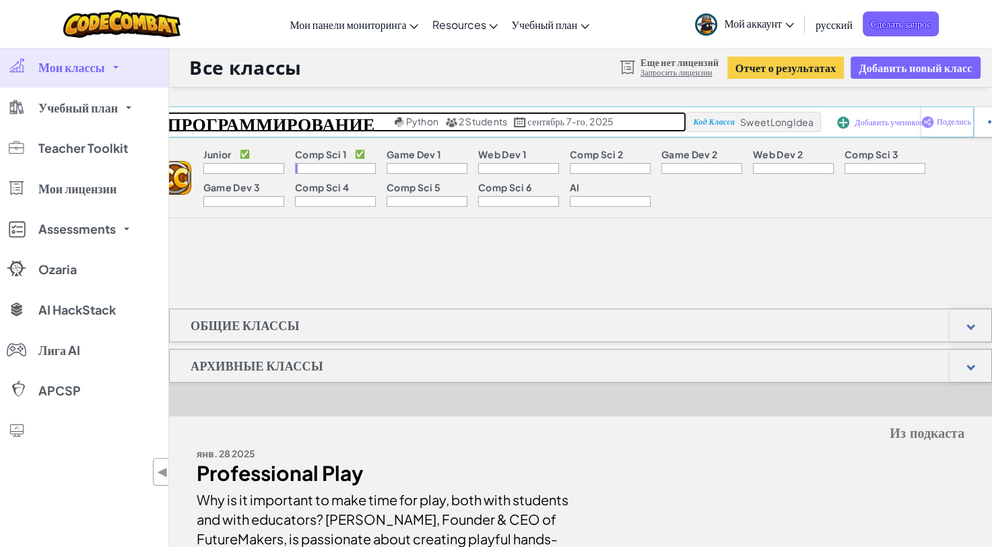
click at [469, 120] on span "2 Students" at bounding box center [482, 121] width 48 height 12
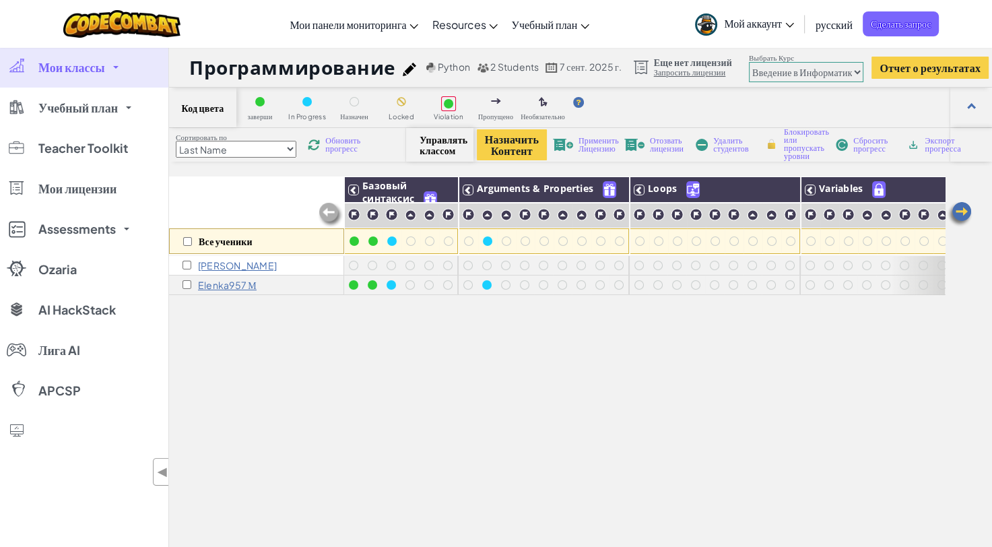
click at [530, 358] on div "Все ученики Базовый синтаксис Arguments & Properties Loops Variables Елена М El…" at bounding box center [556, 415] width 775 height 479
click at [487, 244] on div at bounding box center [487, 240] width 9 height 9
click at [392, 242] on div at bounding box center [391, 240] width 9 height 9
click at [365, 249] on div at bounding box center [373, 241] width 19 height 19
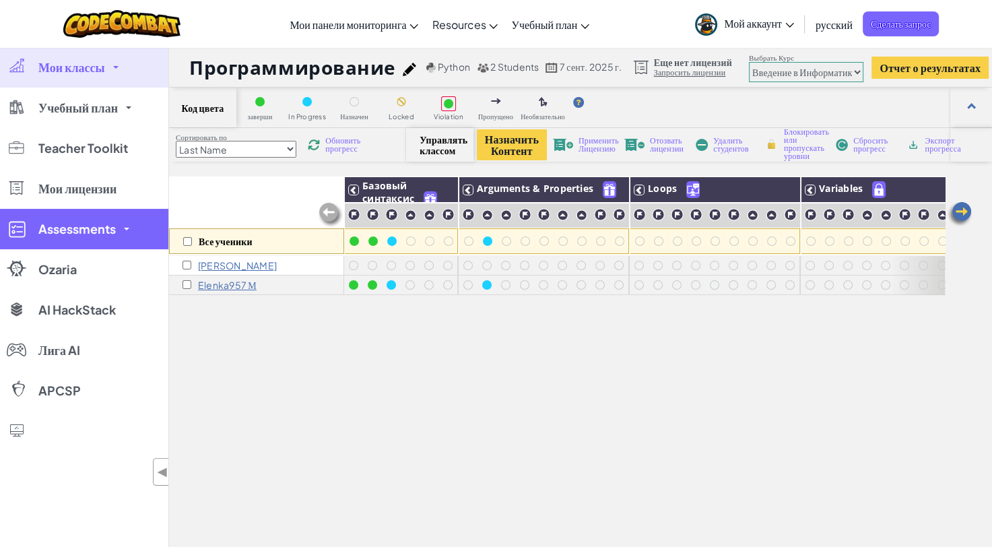
click at [133, 226] on link "Assessments" at bounding box center [84, 229] width 168 height 40
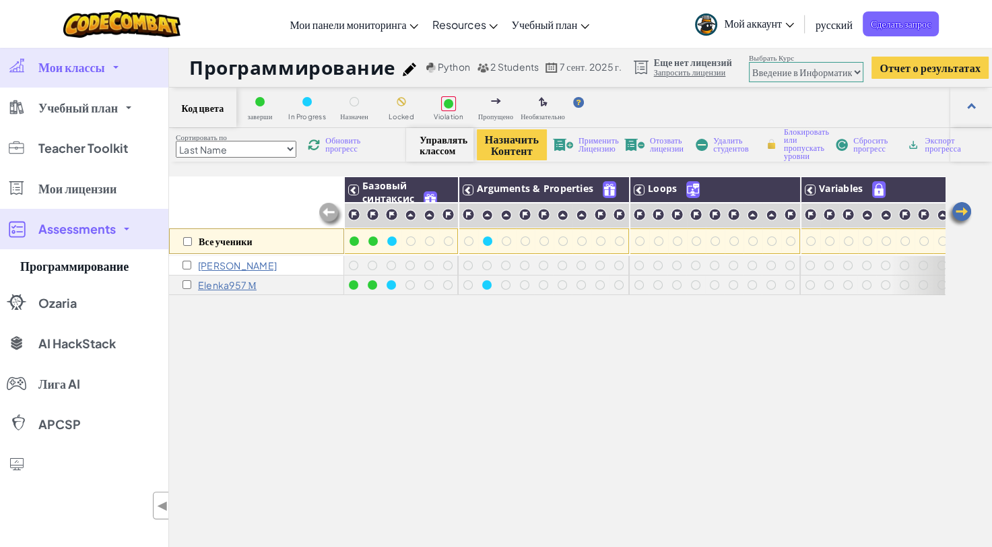
click at [788, 81] on select "Юниор Введение в Информатику Разработка игр 1 Веб разработка 1 Информатика 2 Ра…" at bounding box center [806, 72] width 114 height 20
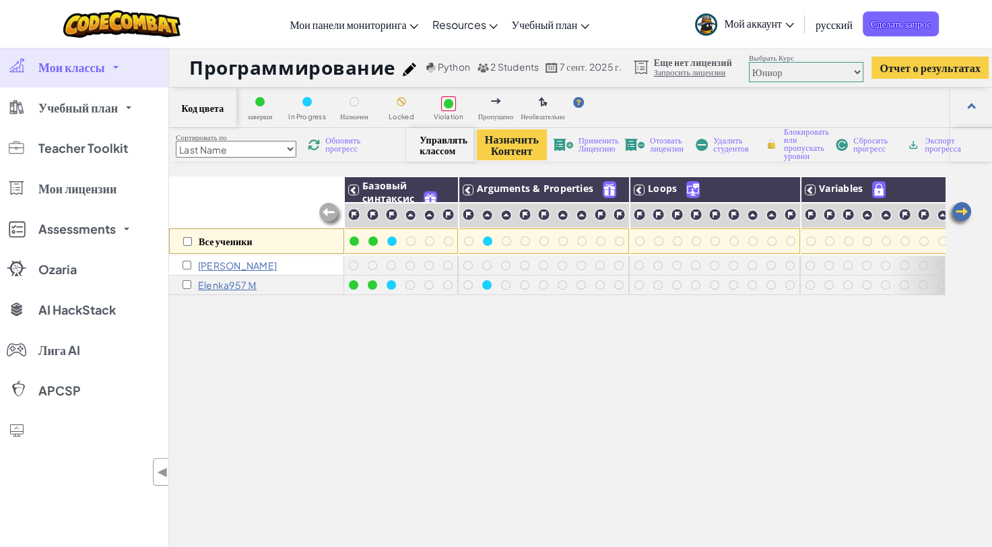
click at [751, 62] on select "Юниор Введение в Информатику Разработка игр 1 Веб разработка 1 Информатика 2 Ра…" at bounding box center [806, 72] width 114 height 20
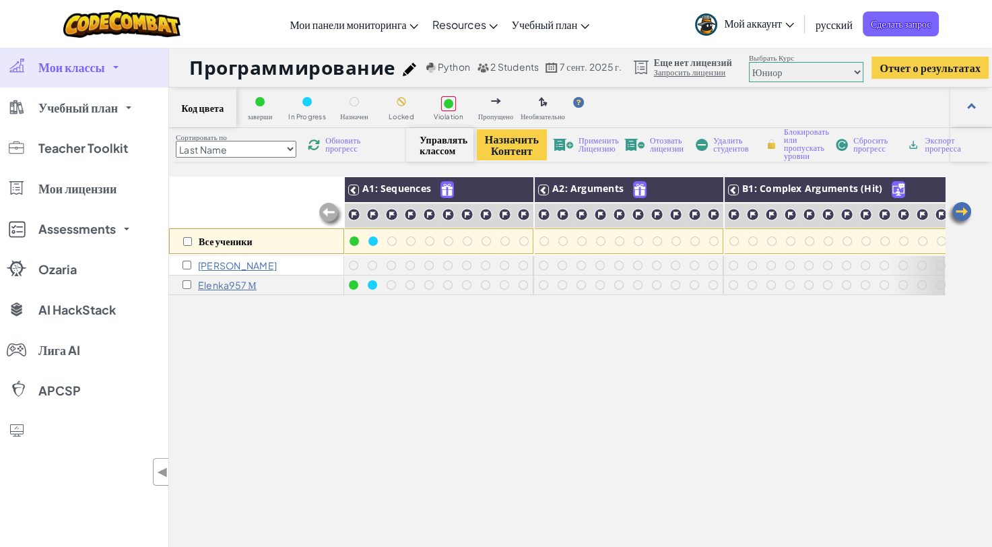
click at [813, 77] on select "Юниор Введение в Информатику Разработка игр 1 Веб разработка 1 Информатика 2 Ра…" at bounding box center [806, 72] width 114 height 20
click at [751, 62] on select "Юниор Введение в Информатику Разработка игр 1 Веб разработка 1 Информатика 2 Ра…" at bounding box center [806, 72] width 114 height 20
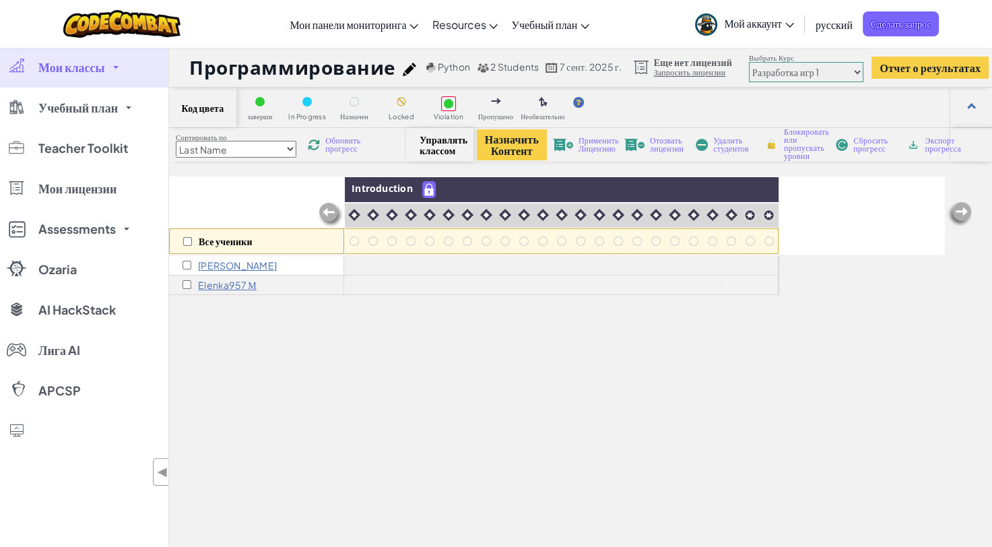
click at [820, 69] on select "Юниор Введение в Информатику Разработка игр 1 Веб разработка 1 Информатика 2 Ра…" at bounding box center [806, 72] width 114 height 20
click at [751, 62] on select "Юниор Введение в Информатику Разработка игр 1 Веб разработка 1 Информатика 2 Ра…" at bounding box center [806, 72] width 114 height 20
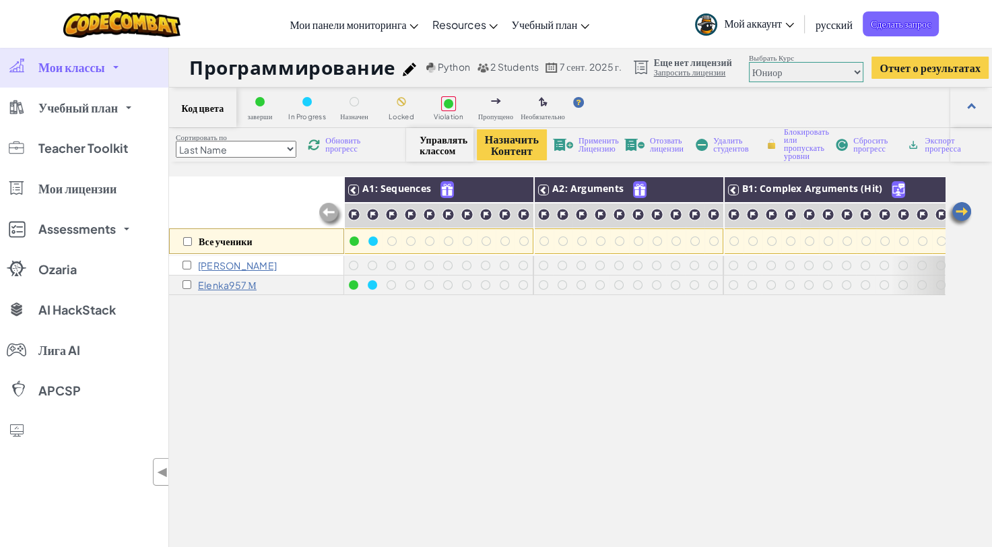
click at [771, 73] on select "Юниор Введение в Информатику Разработка игр 1 Веб разработка 1 Информатика 2 Ра…" at bounding box center [806, 72] width 114 height 20
select select "560f1a9f22961295f9427742"
click at [751, 62] on select "Юниор Введение в Информатику Разработка игр 1 Веб разработка 1 Информатика 2 Ра…" at bounding box center [806, 72] width 114 height 20
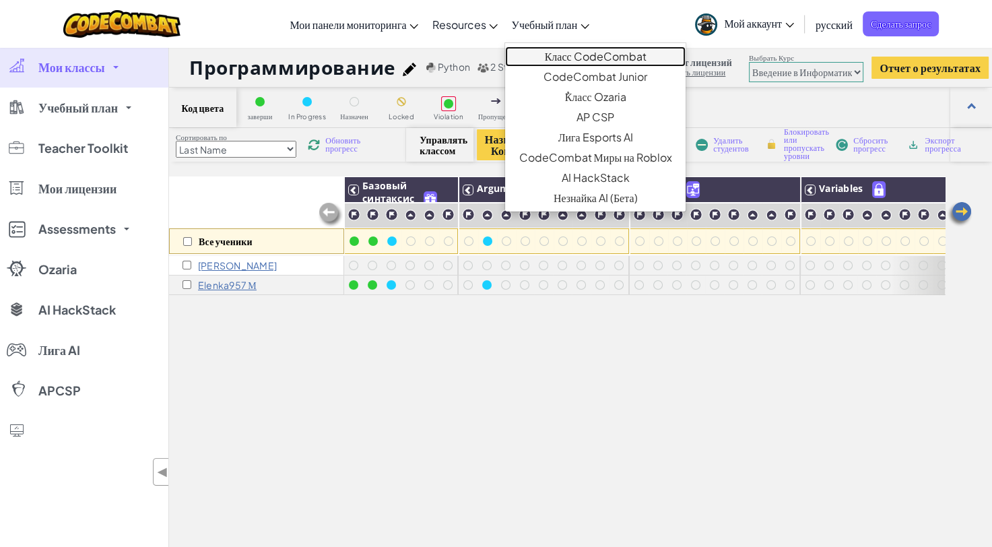
click at [615, 57] on link "Класс CodeCombat" at bounding box center [595, 56] width 180 height 20
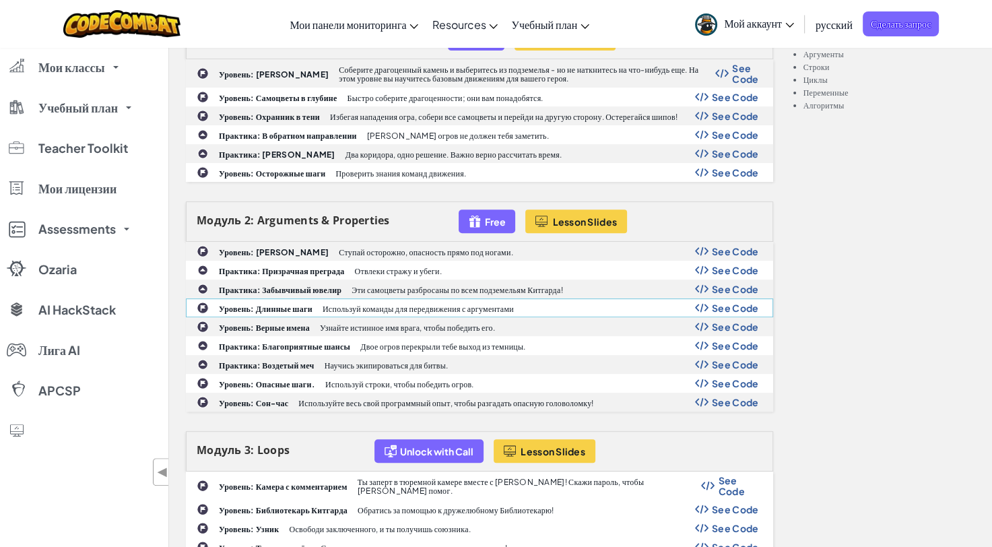
scroll to position [471, 0]
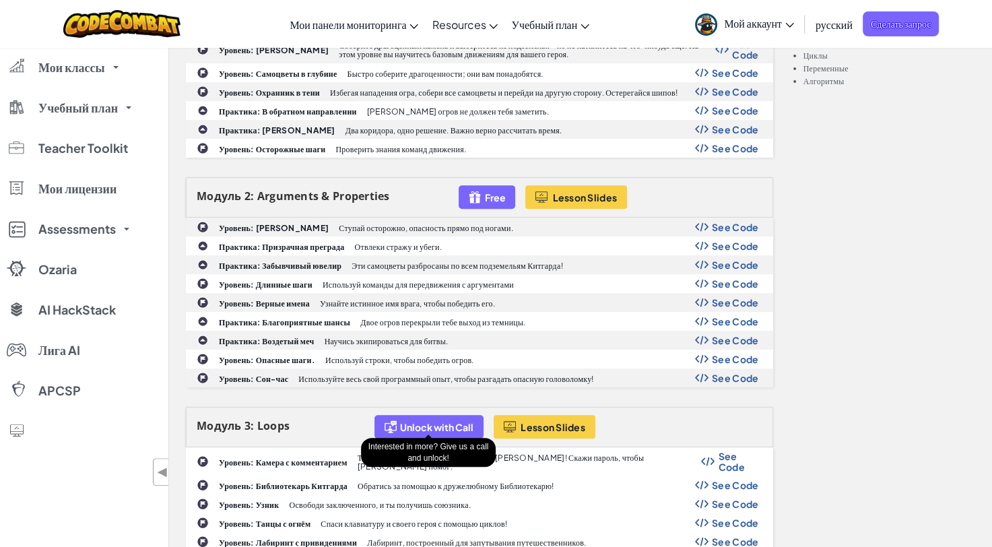
click at [442, 421] on span "Unlock with Call" at bounding box center [436, 426] width 73 height 11
drag, startPoint x: 899, startPoint y: 386, endPoint x: 873, endPoint y: 274, distance: 114.8
click at [902, 386] on div "Модуль 1: Базовый синтаксис Free Lesson Slides Уровень: Подземелья Китгарда Соб…" at bounding box center [580, 487] width 809 height 984
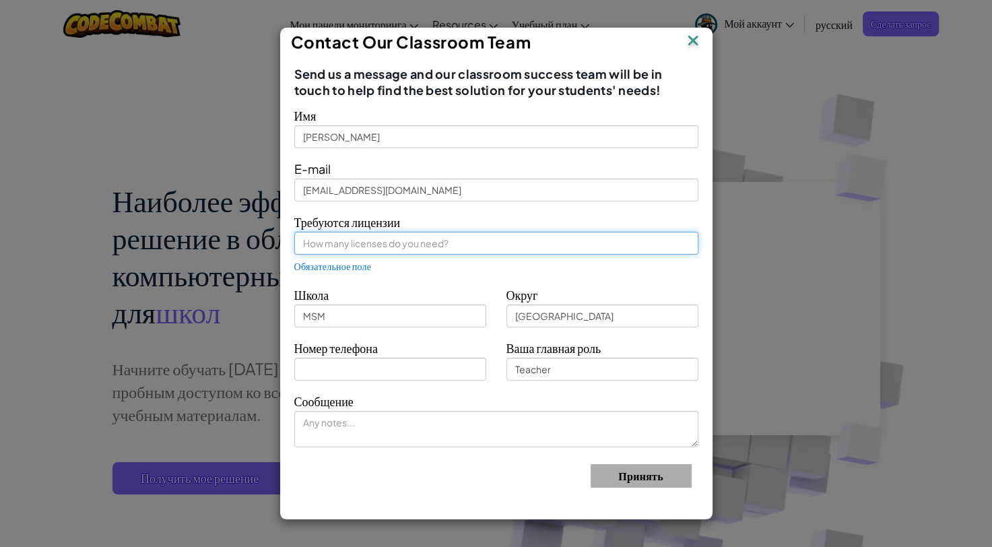
click at [534, 250] on input "text" at bounding box center [496, 243] width 404 height 23
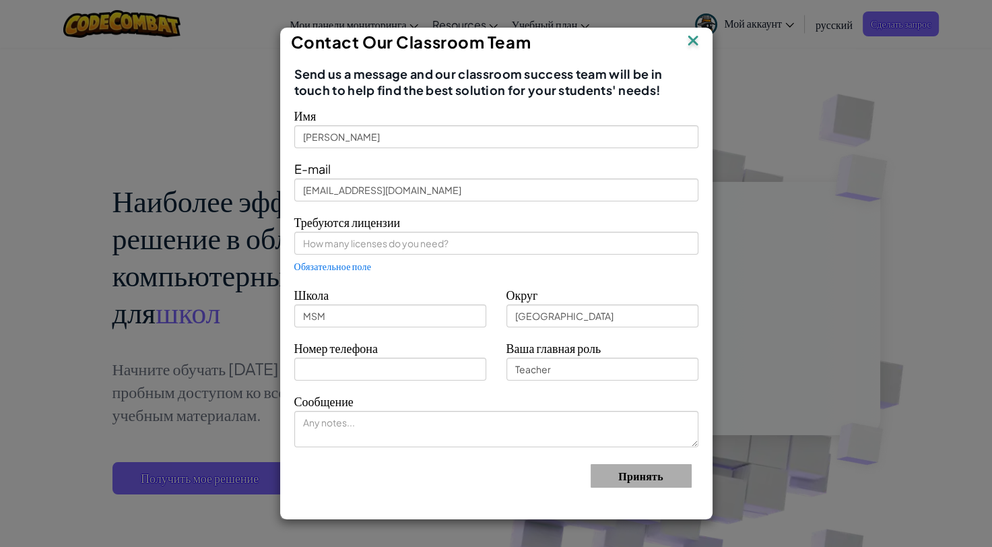
click at [696, 44] on img at bounding box center [693, 42] width 18 height 20
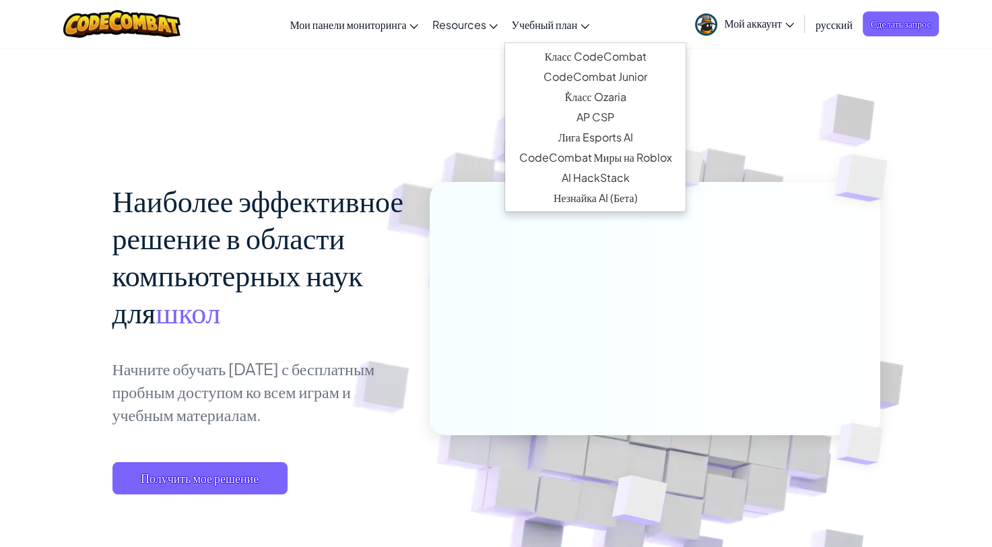
click at [557, 22] on span "Учебный план" at bounding box center [544, 25] width 66 height 14
click at [598, 174] on link "AI HackStack" at bounding box center [595, 178] width 180 height 20
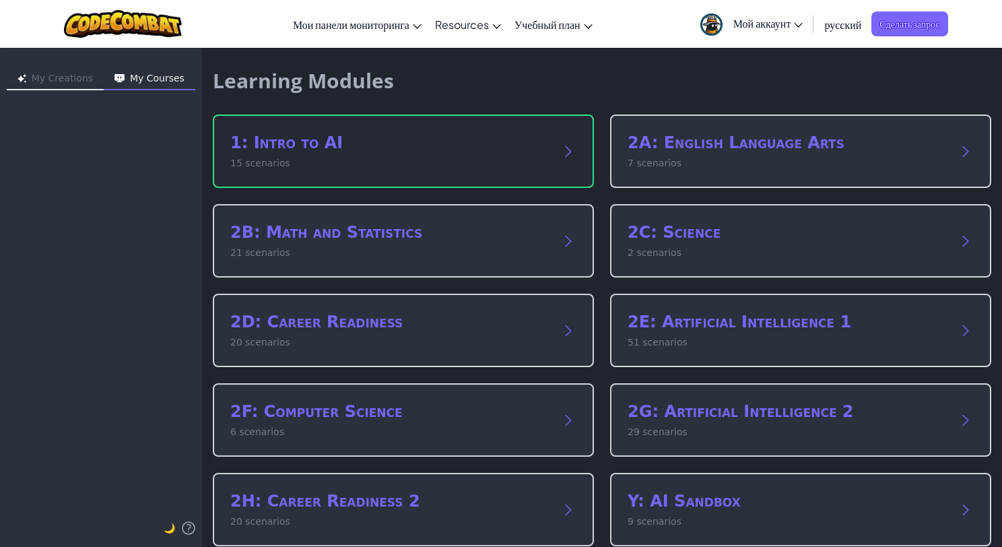
click at [527, 160] on p "15 scenarios" at bounding box center [389, 163] width 319 height 14
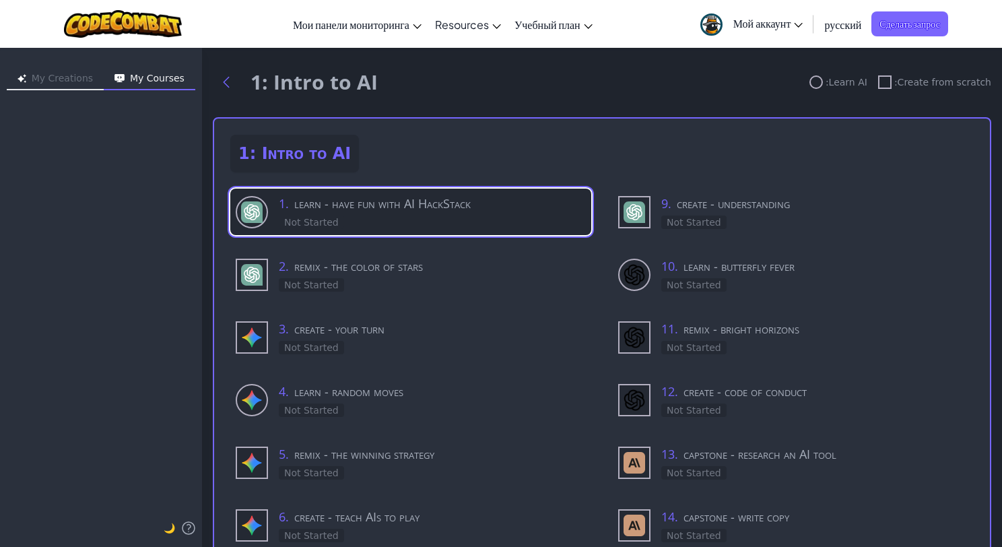
click at [541, 216] on div "1 . learn - have fun with AI HackStack Not Started" at bounding box center [432, 212] width 307 height 36
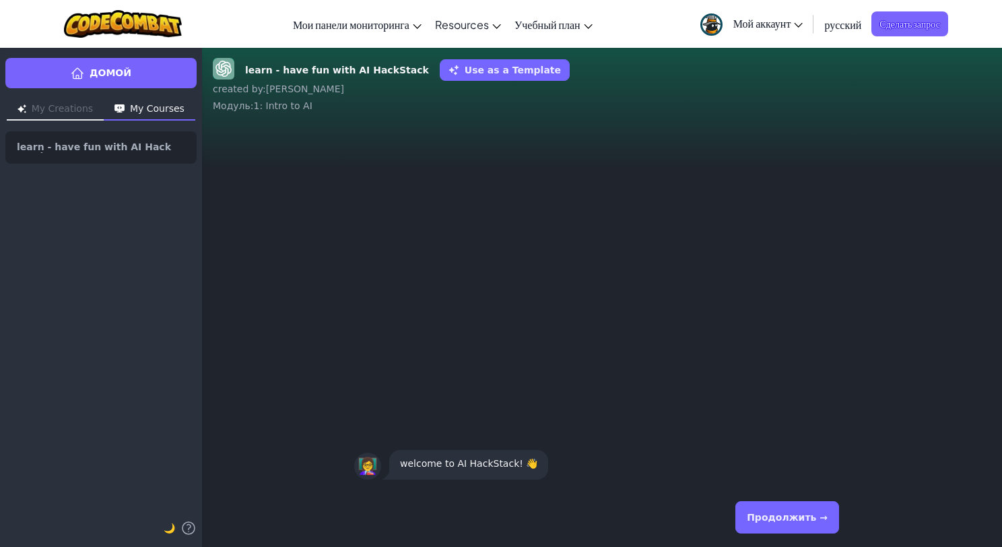
click at [784, 530] on button "Продолжить →" at bounding box center [787, 517] width 104 height 32
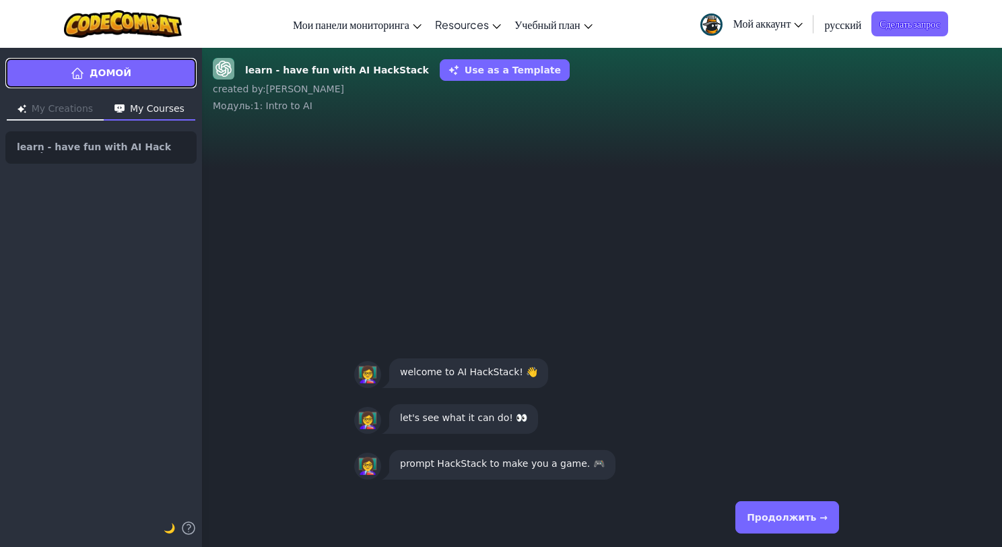
click at [137, 75] on link "Домой" at bounding box center [100, 73] width 191 height 30
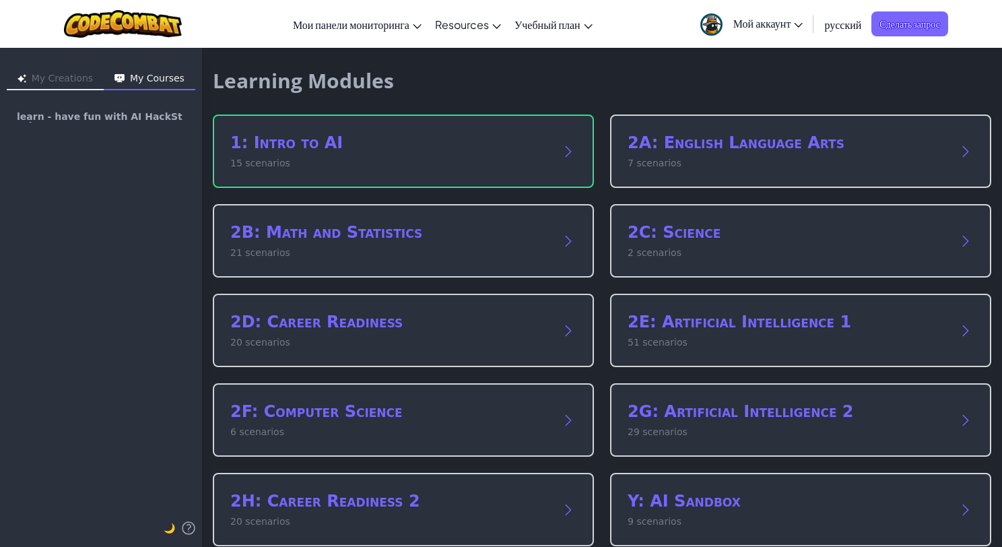
click at [786, 30] on link "Мой аккаунт" at bounding box center [751, 24] width 116 height 42
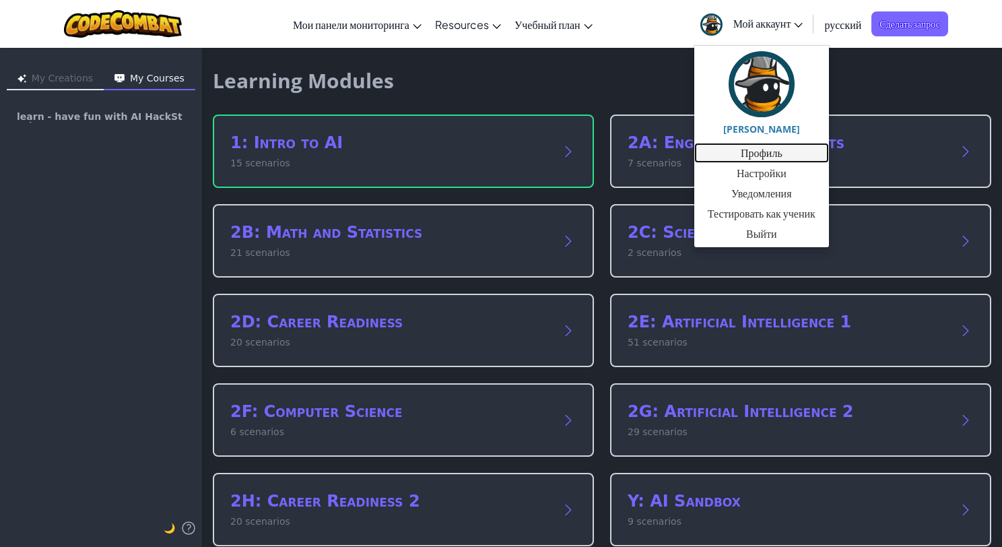
click at [751, 157] on link "Профиль" at bounding box center [761, 153] width 135 height 20
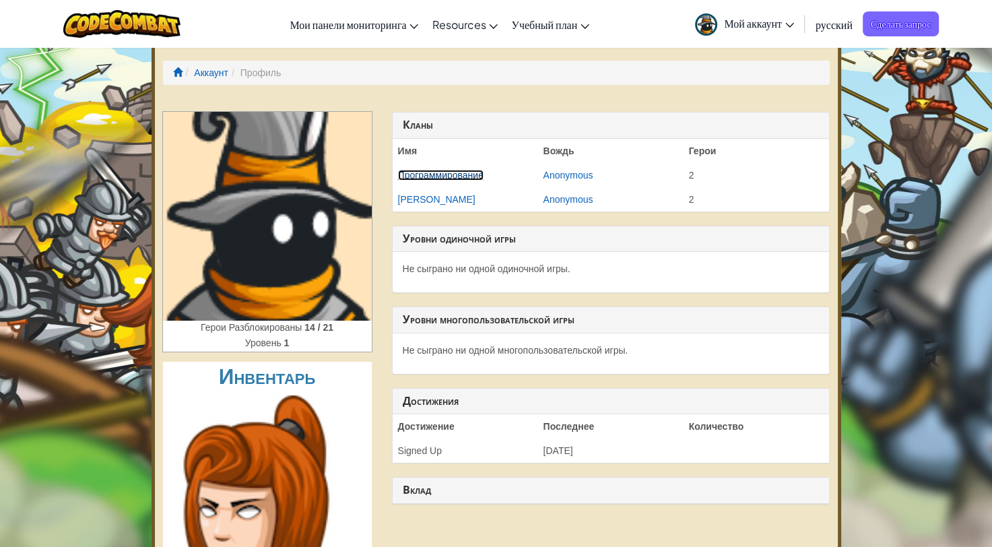
click at [456, 176] on link "Программирование" at bounding box center [440, 175] width 85 height 11
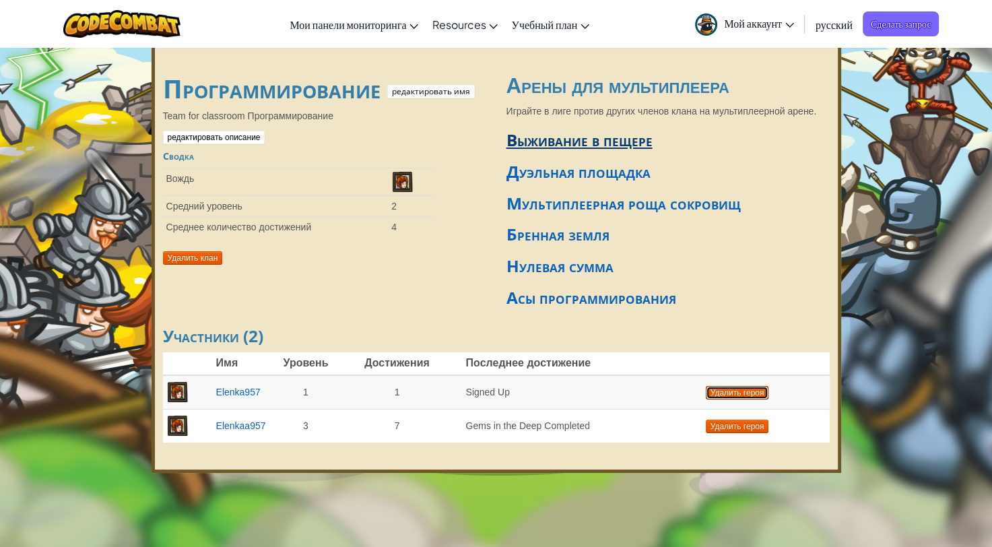
click at [743, 390] on button "Удалить героя" at bounding box center [736, 392] width 63 height 13
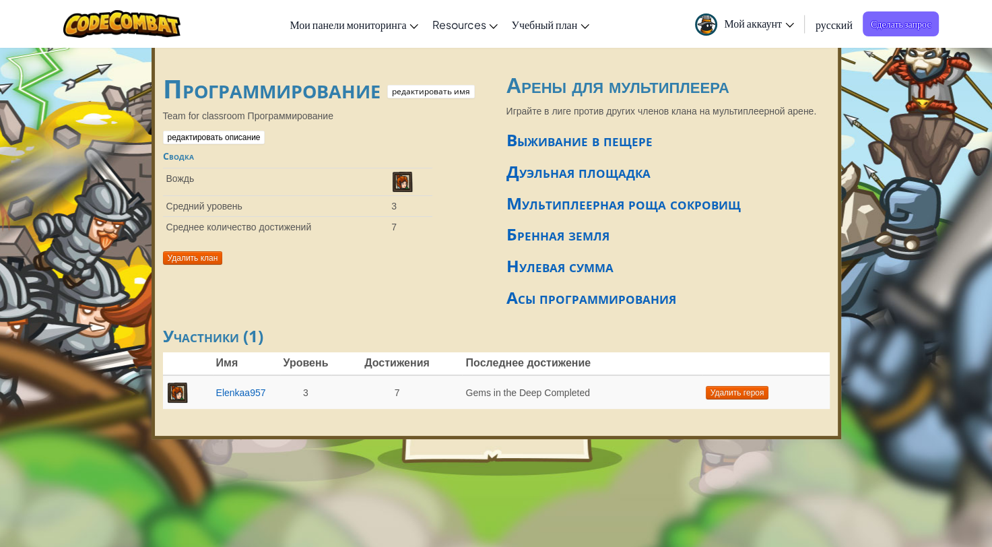
click at [720, 27] on link "Мой аккаунт" at bounding box center [744, 24] width 112 height 42
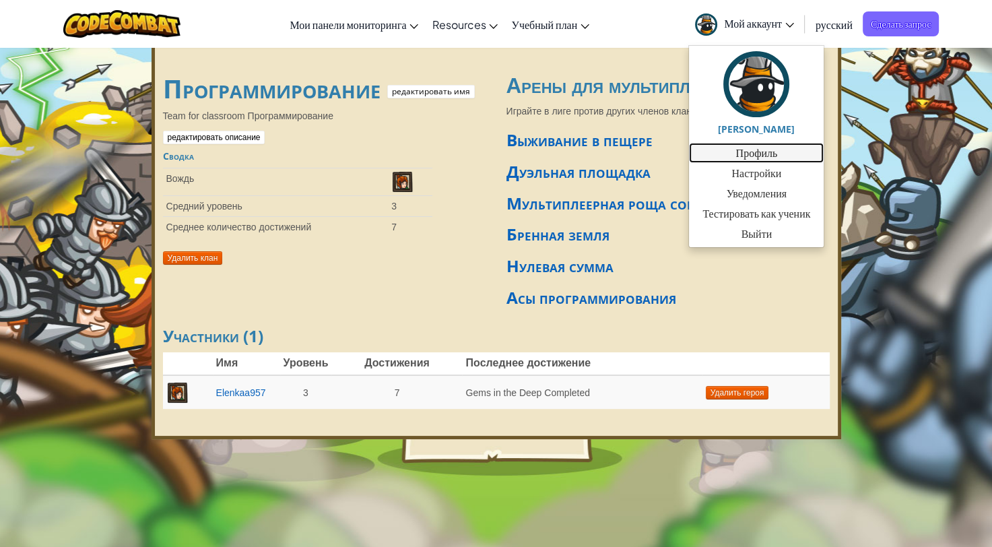
click at [759, 155] on link "Профиль" at bounding box center [756, 153] width 135 height 20
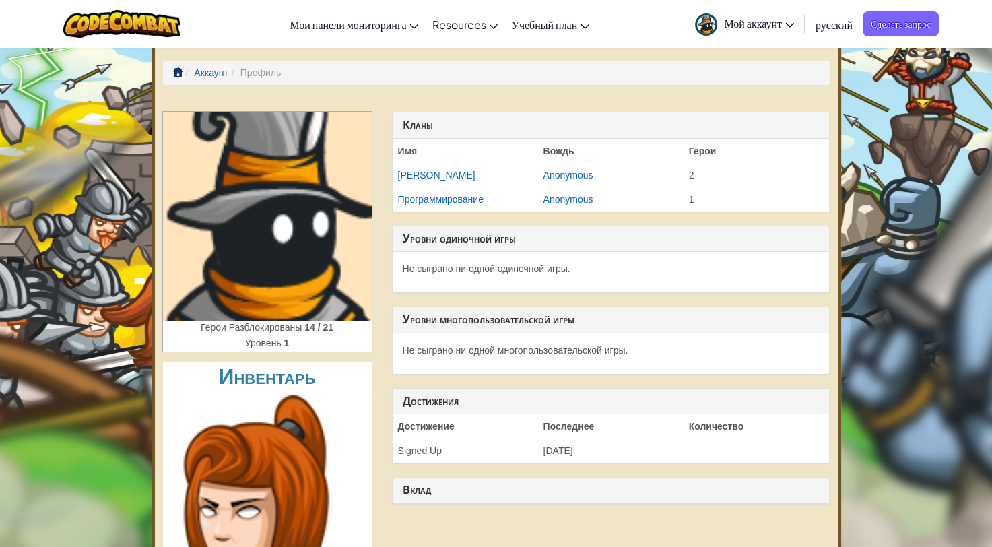
click at [178, 71] on span at bounding box center [177, 71] width 9 height 9
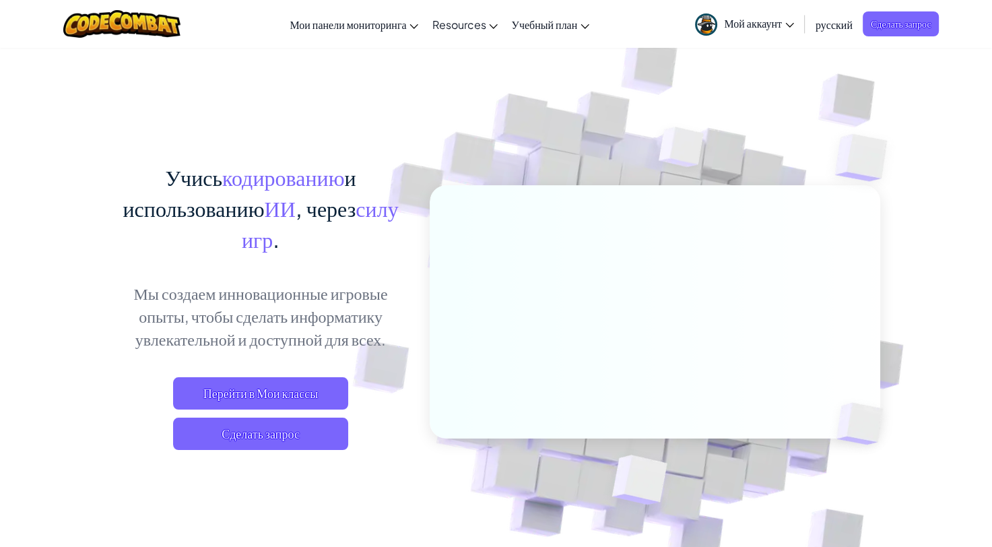
click at [145, 5] on div at bounding box center [122, 24] width 138 height 48
click at [267, 386] on span "Перейти в Мои классы" at bounding box center [260, 393] width 175 height 32
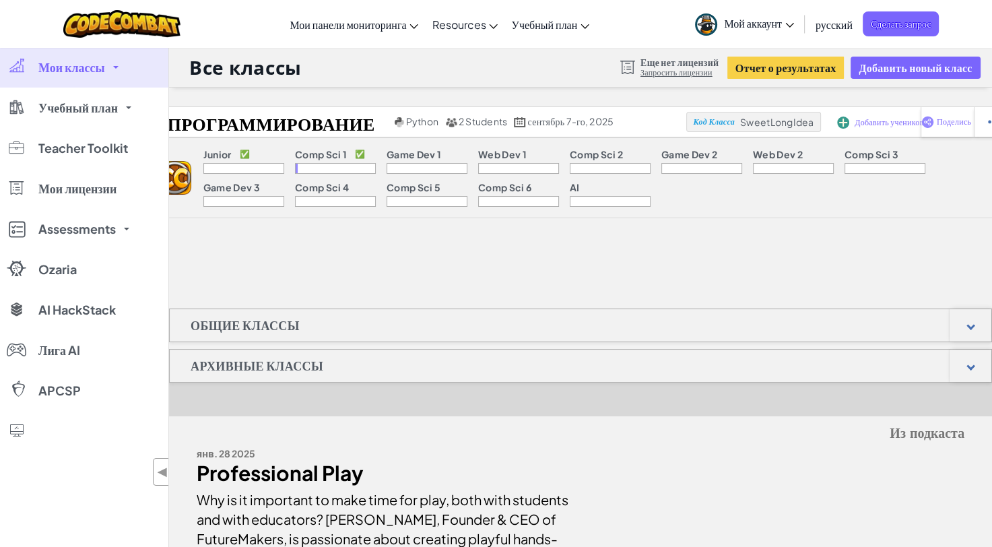
click at [358, 144] on div "Junior ✅ Comp Sci 1 ✅ Game Dev 1 Web Dev 1 Comp Sci 2 Game Dev 2 Web Dev 2 Comp…" at bounding box center [602, 177] width 822 height 79
click at [361, 153] on p "✅" at bounding box center [360, 154] width 10 height 11
click at [436, 157] on p "Game Dev 1" at bounding box center [413, 154] width 55 height 11
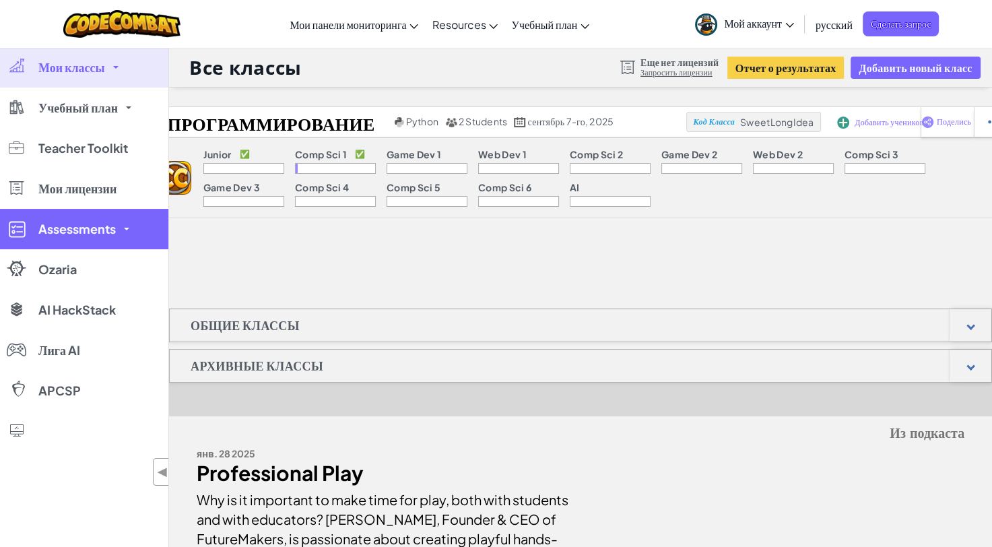
click at [139, 236] on link "Assessments" at bounding box center [84, 229] width 168 height 40
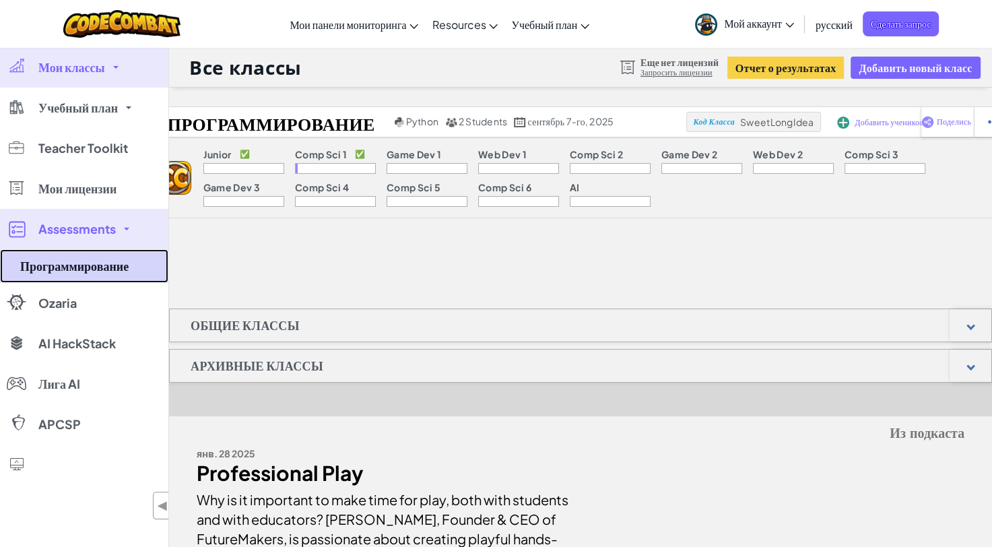
click at [134, 250] on link "Программирование" at bounding box center [84, 266] width 168 height 34
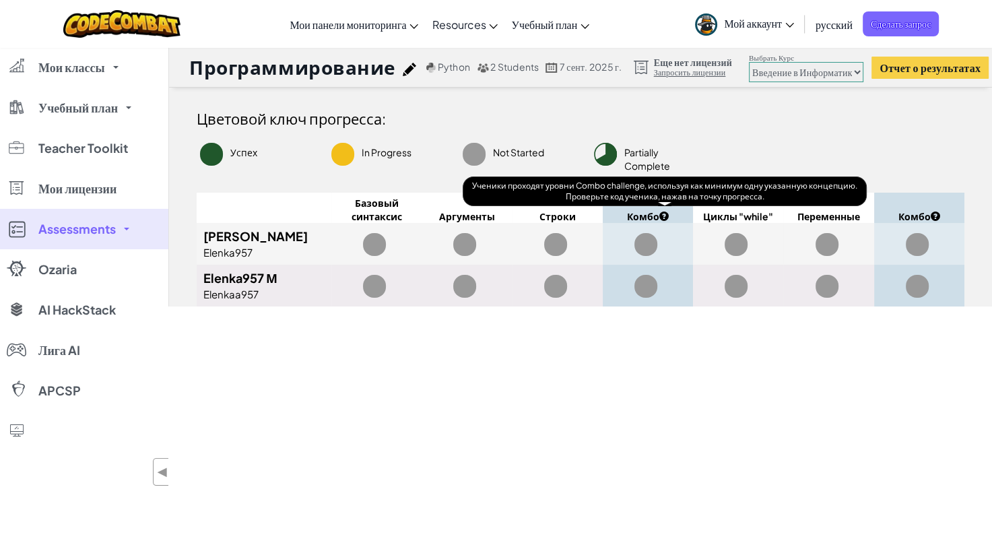
click at [664, 216] on icon at bounding box center [663, 215] width 9 height 9
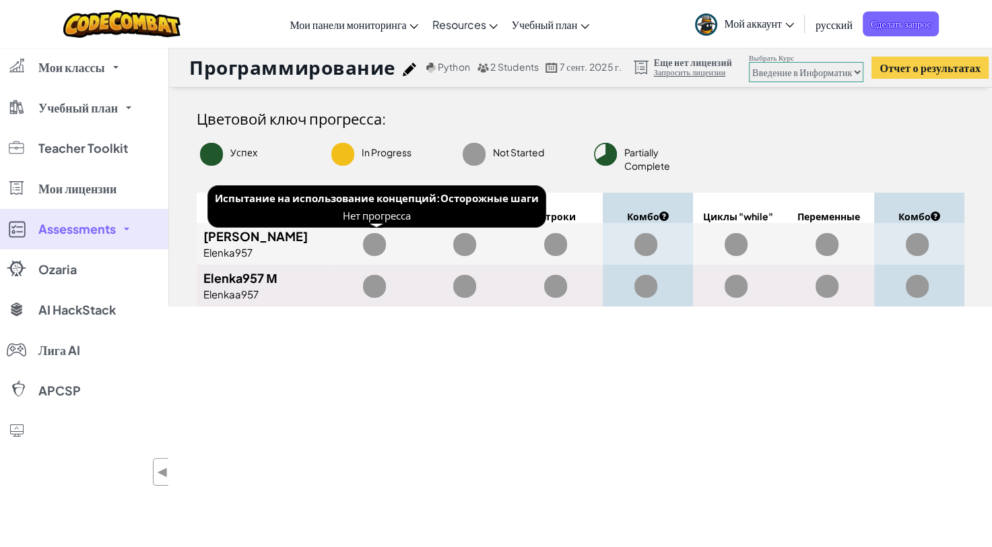
click at [386, 254] on link at bounding box center [376, 247] width 27 height 28
click at [378, 252] on span at bounding box center [374, 244] width 23 height 23
click at [376, 245] on span at bounding box center [374, 244] width 23 height 23
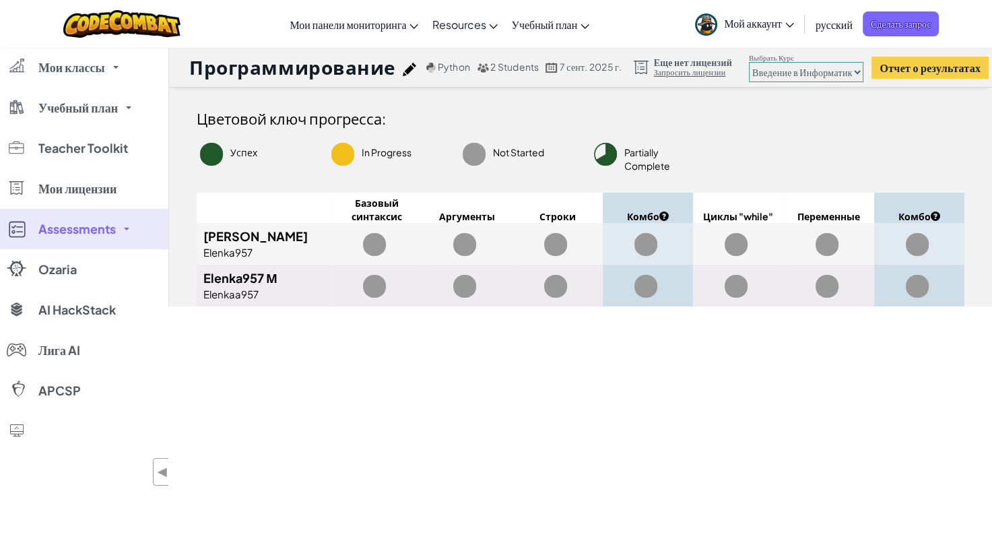
click at [845, 78] on select "Введение в Информатику Информатика 2 Информатика 3" at bounding box center [806, 72] width 114 height 20
click at [751, 62] on select "Введение в Информатику Информатика 2 Информатика 3" at bounding box center [806, 72] width 114 height 20
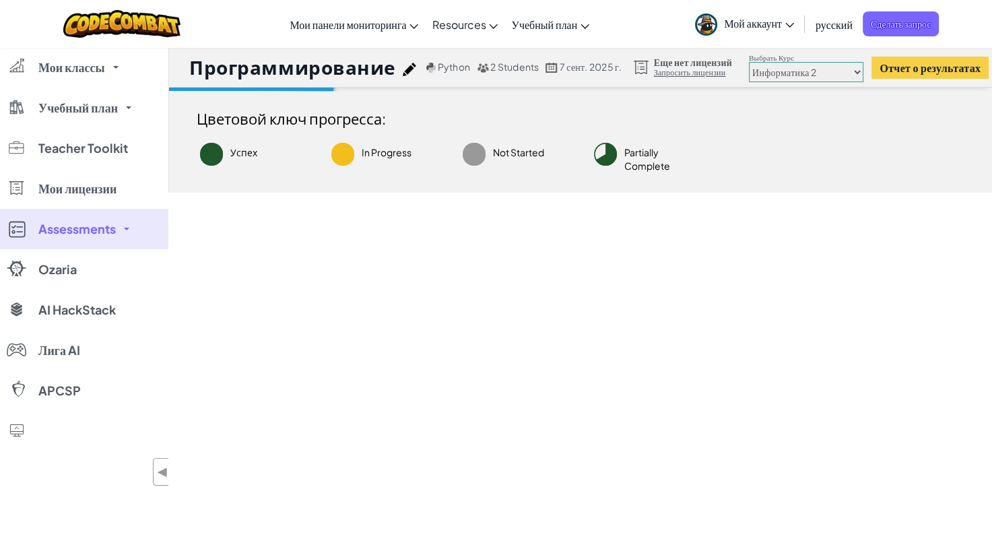
click at [832, 71] on select "Введение в Информатику Информатика 2 Информатика 3" at bounding box center [806, 72] width 114 height 20
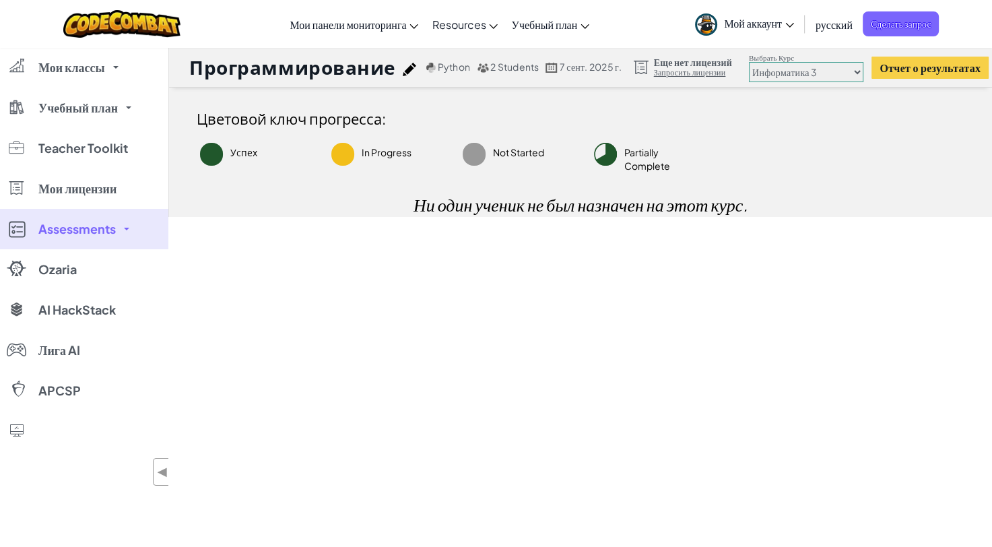
click at [751, 62] on select "Введение в Информатику Информатика 2 Информатика 3" at bounding box center [806, 72] width 114 height 20
click at [819, 72] on select "Введение в Информатику Информатика 2 Информатика 3" at bounding box center [806, 72] width 114 height 20
select select "560f1a9f22961295f9427742"
click at [751, 62] on select "Введение в Информатику Информатика 2 Информатика 3" at bounding box center [806, 72] width 114 height 20
